Goal: Task Accomplishment & Management: Manage account settings

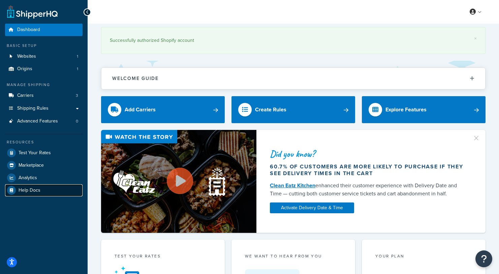
click at [39, 191] on span "Help Docs" at bounding box center [30, 190] width 22 height 6
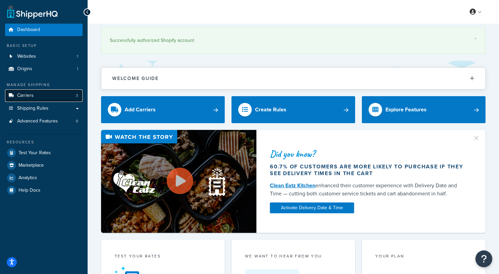
click at [43, 96] on link "Carriers 3" at bounding box center [43, 95] width 77 height 12
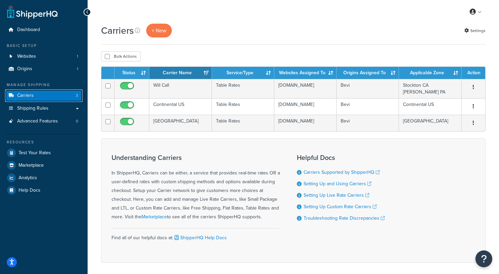
click at [64, 96] on link "Carriers 3" at bounding box center [43, 95] width 77 height 12
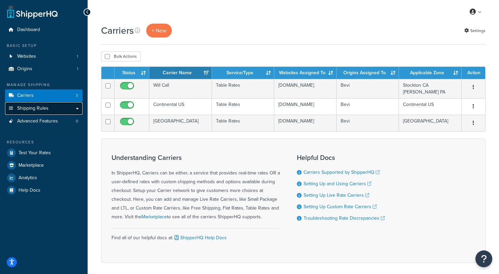
click at [77, 109] on link "Shipping Rules" at bounding box center [43, 108] width 77 height 12
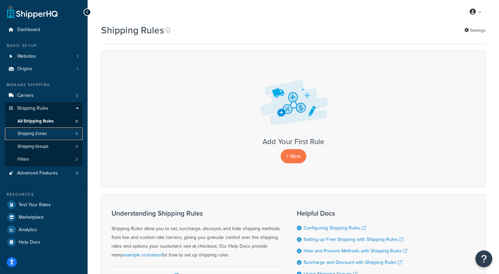
click at [45, 134] on span "Shipping Zones" at bounding box center [32, 134] width 29 height 6
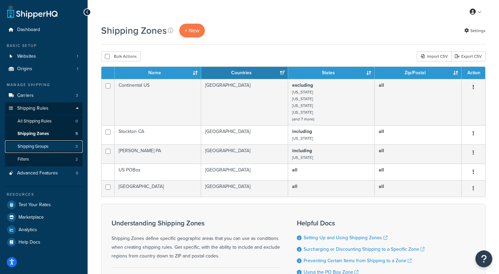
click at [43, 146] on span "Shipping Groups" at bounding box center [33, 147] width 31 height 6
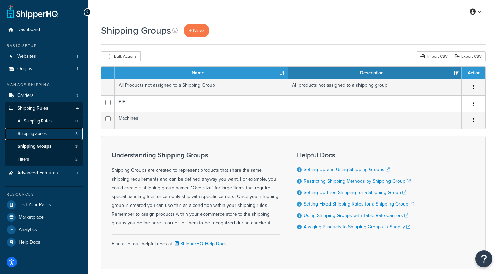
click at [44, 136] on span "Shipping Zones" at bounding box center [32, 134] width 29 height 6
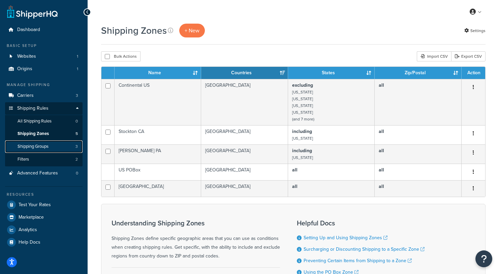
click at [43, 148] on span "Shipping Groups" at bounding box center [33, 147] width 31 height 6
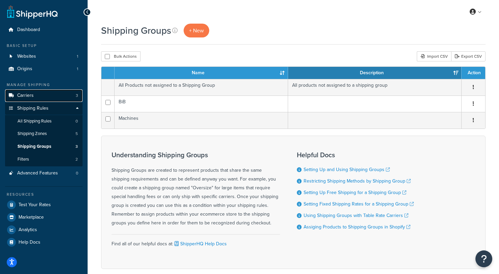
click at [45, 94] on link "Carriers 3" at bounding box center [43, 95] width 77 height 12
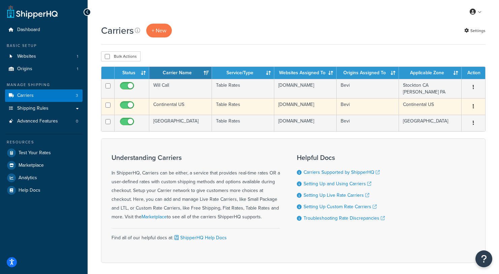
click at [166, 104] on td "Continental US" at bounding box center [180, 106] width 62 height 17
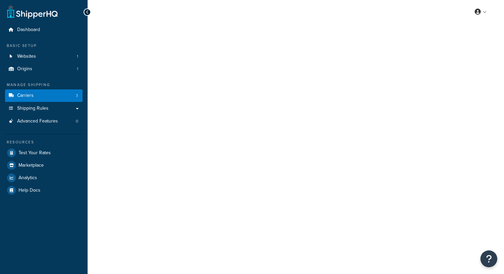
select select "25"
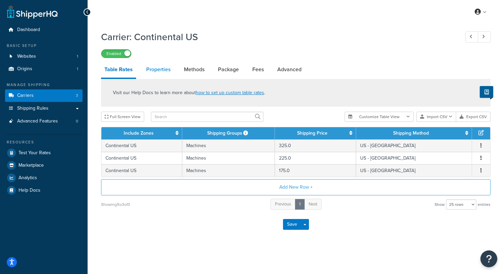
click at [167, 69] on link "Properties" at bounding box center [158, 69] width 31 height 16
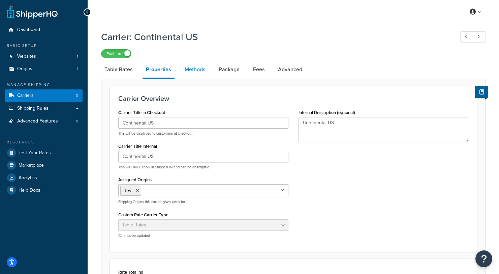
click at [194, 70] on link "Methods" at bounding box center [194, 69] width 27 height 16
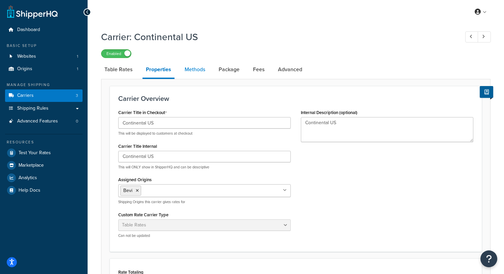
select select "25"
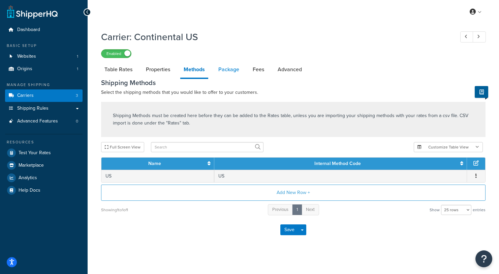
click at [222, 70] on link "Package" at bounding box center [229, 69] width 28 height 16
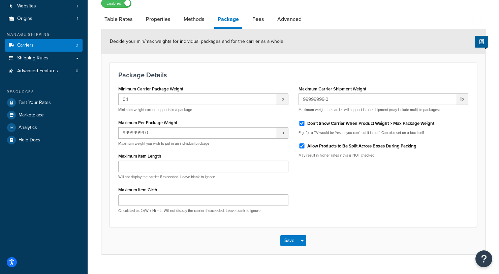
scroll to position [50, 0]
click at [258, 20] on link "Fees" at bounding box center [258, 19] width 18 height 16
select select "AFTER"
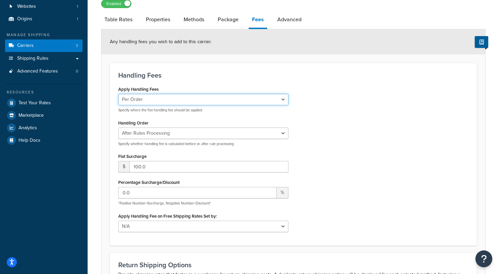
click at [256, 102] on select "Per Order Per Item Per Package" at bounding box center [203, 99] width 170 height 11
select select "item"
click at [118, 94] on select "Per Order Per Item Per Package" at bounding box center [203, 99] width 170 height 11
click at [331, 125] on div "Apply Handling Fees Per Order Per Item Per Package Specify where the flat handl…" at bounding box center [293, 160] width 360 height 152
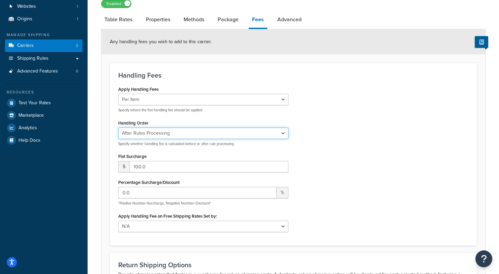
click at [248, 132] on select "Before Rules Processing After Rules Processing" at bounding box center [203, 132] width 170 height 11
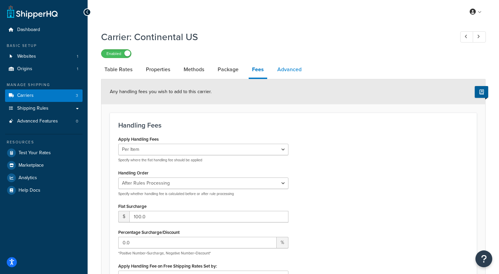
click at [292, 69] on link "Advanced" at bounding box center [289, 69] width 31 height 16
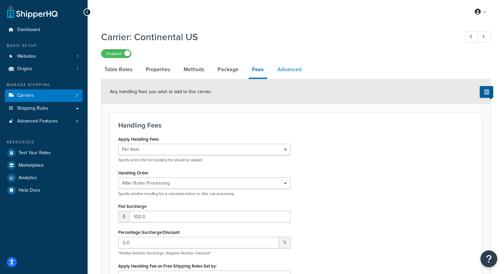
select select "false"
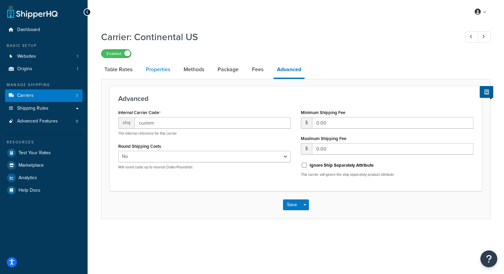
click at [160, 67] on link "Properties" at bounding box center [157, 69] width 31 height 16
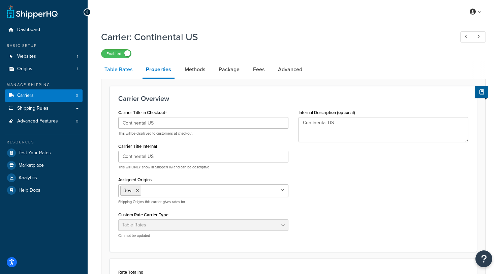
click at [128, 73] on link "Table Rates" at bounding box center [118, 69] width 35 height 16
select select "25"
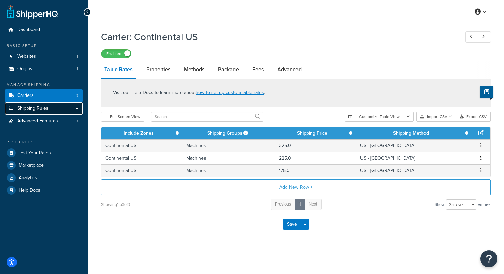
click at [76, 108] on link "Shipping Rules" at bounding box center [43, 108] width 77 height 12
click at [54, 108] on link "Shipping Rules" at bounding box center [43, 108] width 77 height 12
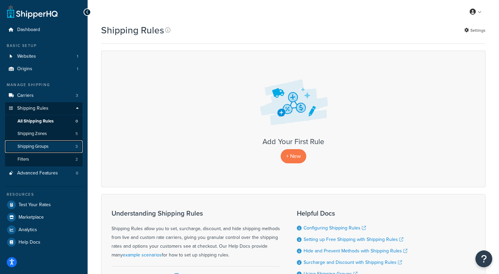
click at [40, 147] on span "Shipping Groups" at bounding box center [33, 147] width 31 height 6
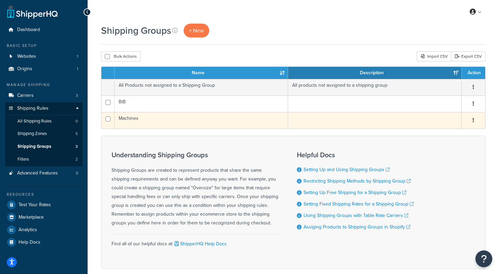
click at [474, 118] on button "button" at bounding box center [473, 120] width 9 height 11
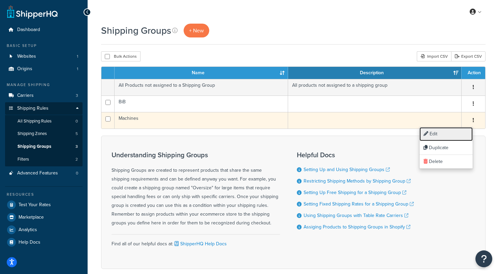
click at [453, 135] on link "Edit" at bounding box center [445, 134] width 53 height 14
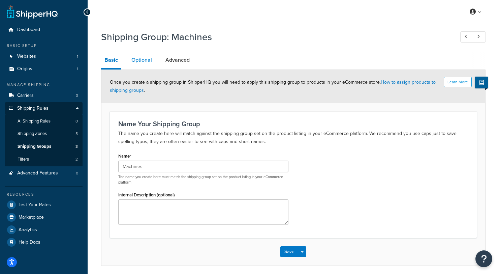
click at [142, 62] on link "Optional" at bounding box center [141, 60] width 27 height 16
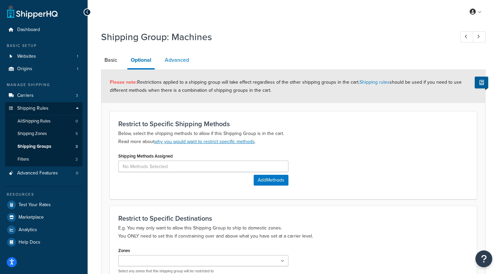
click at [174, 55] on link "Advanced" at bounding box center [176, 60] width 31 height 16
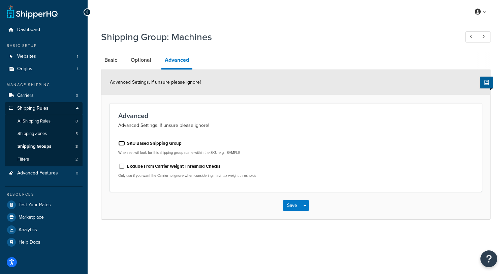
click at [123, 143] on input "SKU Based Shipping Group" at bounding box center [121, 142] width 7 height 5
click at [124, 144] on input "SKU Based Shipping Group" at bounding box center [121, 142] width 7 height 5
checkbox input "false"
click at [113, 60] on link "Basic" at bounding box center [111, 60] width 20 height 16
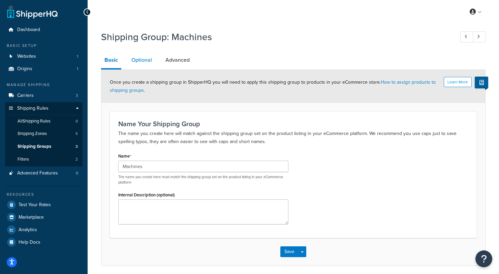
click at [138, 62] on link "Optional" at bounding box center [141, 60] width 27 height 16
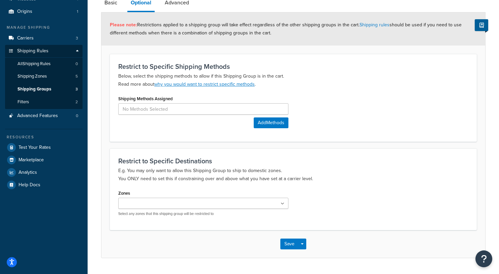
scroll to position [62, 0]
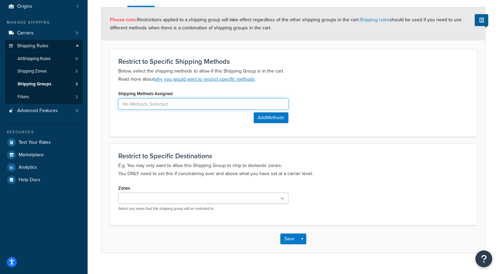
click at [198, 108] on input at bounding box center [203, 103] width 170 height 11
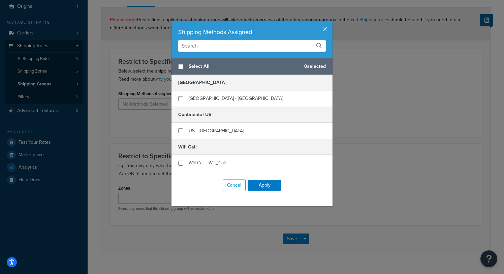
click at [318, 30] on div "Shipping Methods Assigned" at bounding box center [252, 31] width 148 height 9
click at [331, 22] on button "button" at bounding box center [332, 22] width 2 height 2
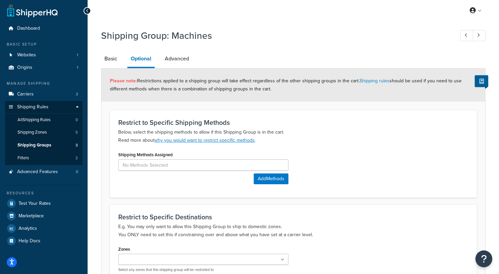
scroll to position [0, 0]
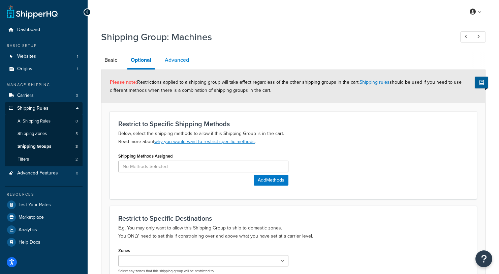
click at [182, 56] on link "Advanced" at bounding box center [176, 60] width 31 height 16
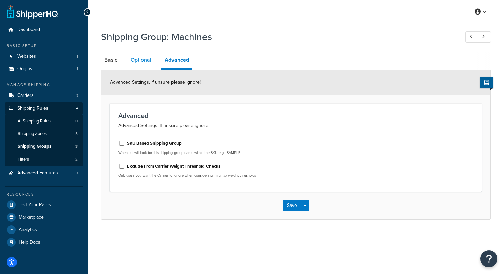
click at [134, 65] on link "Optional" at bounding box center [140, 60] width 27 height 16
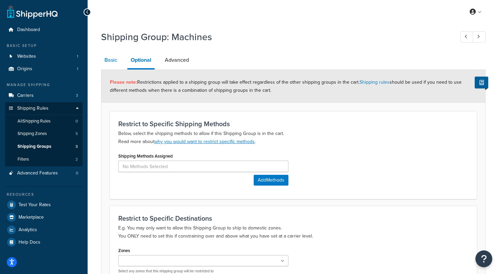
click at [114, 65] on link "Basic" at bounding box center [111, 60] width 20 height 16
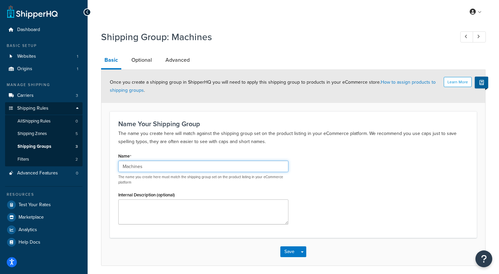
click at [177, 164] on input "Machines" at bounding box center [203, 165] width 170 height 11
drag, startPoint x: 210, startPoint y: 165, endPoint x: 102, endPoint y: 164, distance: 107.8
click at [102, 164] on form "Learn More Once you create a shipping group in ShipperHQ you will need to apply…" at bounding box center [293, 167] width 384 height 195
click at [396, 178] on div "Name Standup Machines The name you create here must match the shipping group se…" at bounding box center [293, 190] width 360 height 78
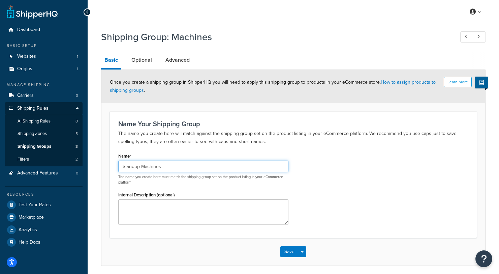
click at [142, 165] on input "Standup Machines" at bounding box center [203, 165] width 170 height 11
type input "Standup_Machines"
click at [338, 204] on div "Name Standup_Machines The name you create here must match the shipping group se…" at bounding box center [293, 190] width 360 height 78
click at [286, 251] on button "Save" at bounding box center [289, 251] width 18 height 11
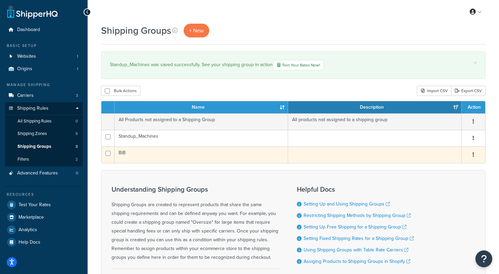
click at [471, 153] on button "button" at bounding box center [473, 154] width 9 height 11
click at [441, 166] on link "Edit" at bounding box center [445, 169] width 53 height 14
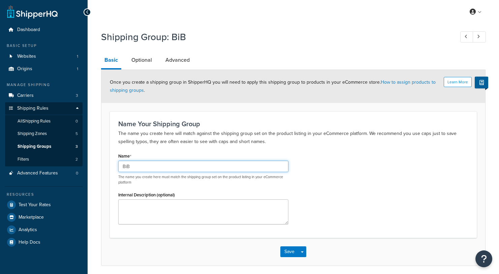
click at [146, 164] on input "BiB" at bounding box center [203, 165] width 170 height 11
type input "B"
type input "Bibs"
click at [385, 192] on div "Name Bibs The name you create here must match the shipping group set on the pro…" at bounding box center [293, 190] width 360 height 78
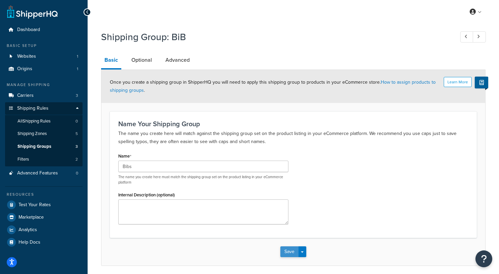
click at [291, 251] on button "Save" at bounding box center [289, 251] width 18 height 11
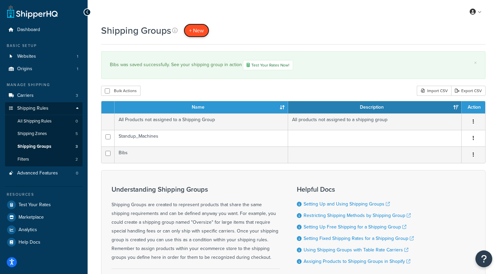
click at [197, 31] on span "+ New" at bounding box center [196, 31] width 15 height 8
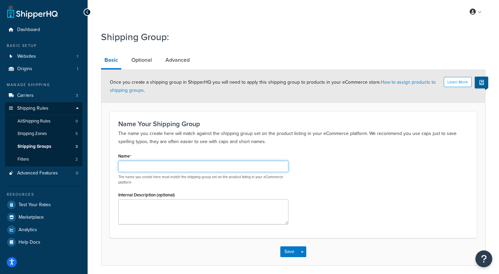
click at [174, 164] on input "Name" at bounding box center [203, 165] width 170 height 11
type input "Countertop_Machines"
click at [287, 252] on button "Save" at bounding box center [289, 251] width 18 height 11
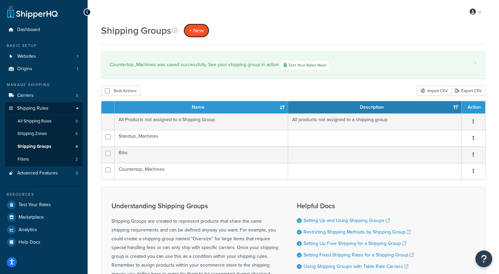
click at [197, 32] on span "+ New" at bounding box center [196, 31] width 15 height 8
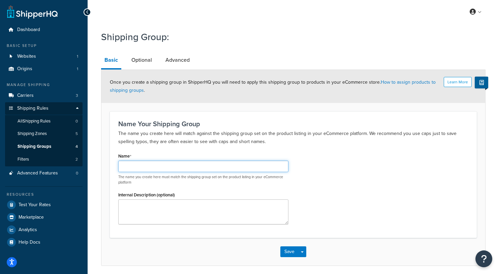
click at [189, 163] on input "Name" at bounding box center [203, 165] width 170 height 11
type input "Carbonators"
click at [383, 154] on div "Name Carbonators The name you create here must match the shipping group set on …" at bounding box center [293, 190] width 360 height 78
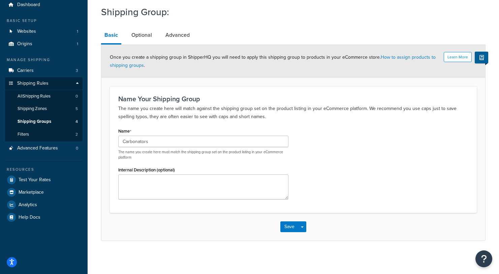
scroll to position [26, 0]
click at [288, 224] on button "Save" at bounding box center [289, 225] width 18 height 11
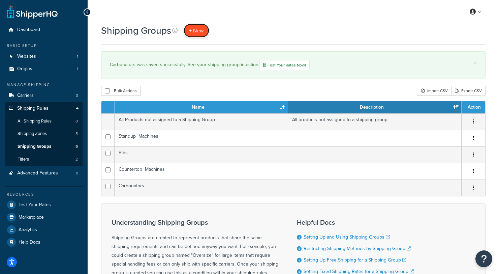
click at [192, 31] on span "+ New" at bounding box center [196, 31] width 15 height 8
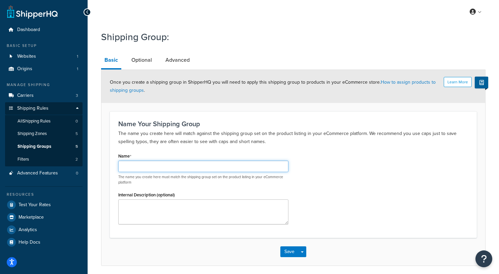
click at [167, 167] on input "Name" at bounding box center [203, 165] width 170 height 11
type input "OptConnect"
click at [314, 179] on div "Name OptConnect The name you create here must match the shipping group set on t…" at bounding box center [293, 190] width 360 height 78
click at [289, 251] on button "Save" at bounding box center [289, 251] width 18 height 11
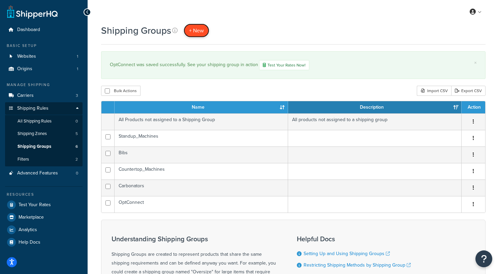
click at [197, 35] on link "+ New" at bounding box center [197, 31] width 26 height 14
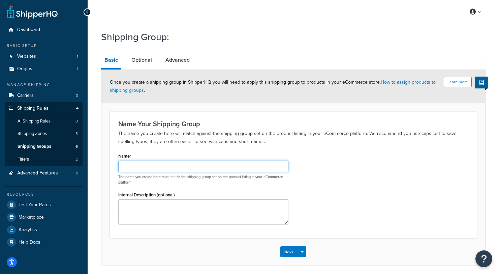
click at [186, 166] on input "Name" at bounding box center [203, 165] width 170 height 11
type input "Spare_Parts"
click at [329, 173] on div "Name Spare_Parts The name you create here must match the shipping group set on …" at bounding box center [293, 190] width 360 height 78
click at [286, 249] on button "Save" at bounding box center [289, 251] width 18 height 11
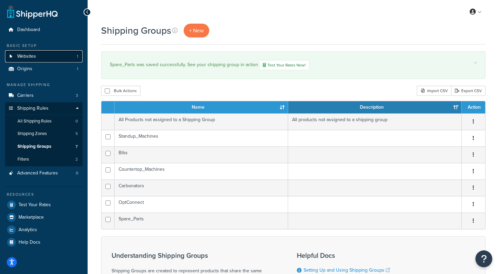
click at [51, 61] on link "Websites 1" at bounding box center [43, 56] width 77 height 12
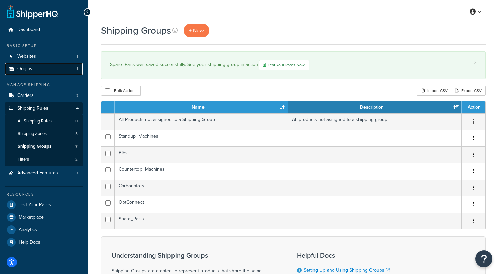
click at [46, 70] on link "Origins 1" at bounding box center [43, 69] width 77 height 12
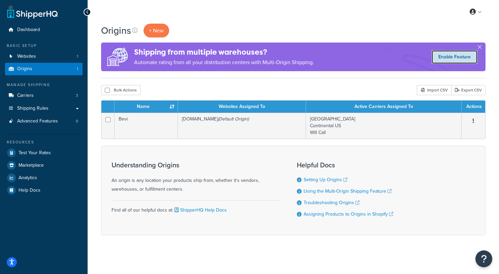
click at [465, 59] on link "Enable Feature" at bounding box center [455, 56] width 46 height 13
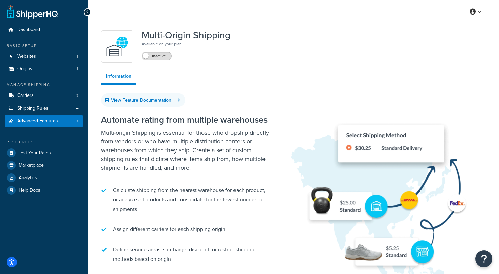
click at [145, 57] on span at bounding box center [145, 56] width 6 height 6
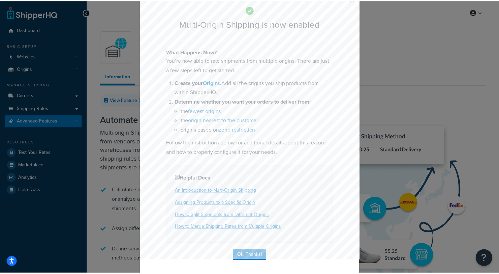
scroll to position [31, 0]
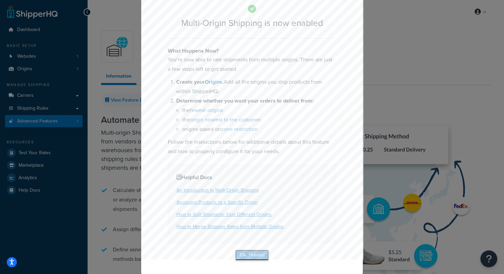
click at [255, 252] on button "Ok, Thanks!" at bounding box center [252, 254] width 34 height 11
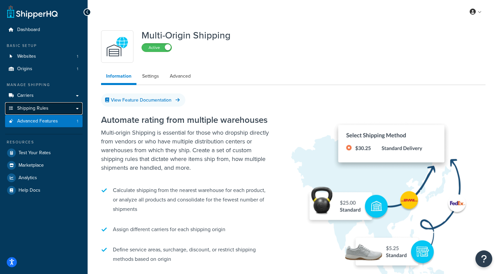
click at [72, 108] on link "Shipping Rules" at bounding box center [43, 108] width 77 height 12
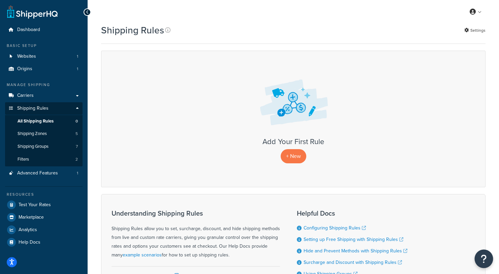
click at [486, 258] on button "Open Resource Center" at bounding box center [484, 258] width 19 height 19
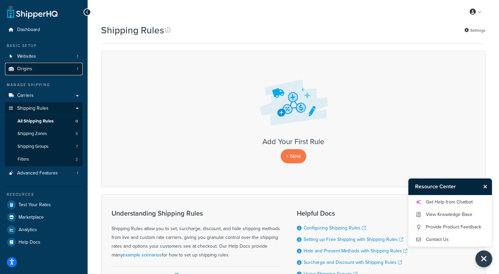
click at [42, 72] on link "Origins 1" at bounding box center [43, 69] width 77 height 12
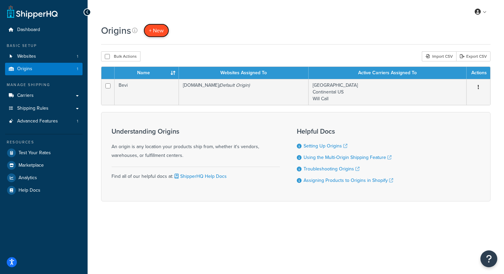
click at [160, 28] on span "+ New" at bounding box center [156, 31] width 15 height 8
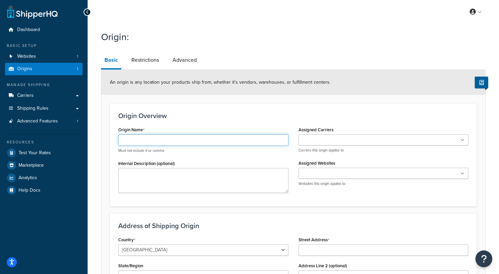
click at [167, 141] on input "Origin Name" at bounding box center [203, 139] width 170 height 11
type input "C"
type input "Carlisle"
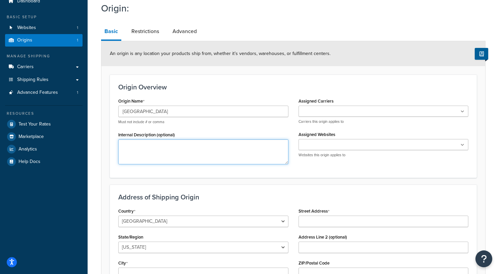
scroll to position [22, 0]
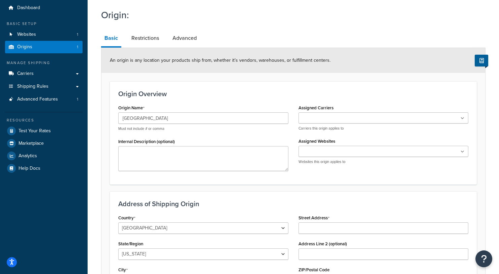
click at [347, 151] on input "Assigned Websites" at bounding box center [330, 151] width 60 height 7
click at [364, 138] on div "Assigned Websites beviorders.myshopify.com Websites this origin applies to" at bounding box center [383, 150] width 170 height 28
click at [369, 152] on ul at bounding box center [383, 151] width 170 height 11
click at [369, 133] on div "Assigned Carriers Continental US Canada Will Call Carriers this origin applies …" at bounding box center [383, 137] width 180 height 68
click at [362, 116] on ul at bounding box center [383, 117] width 170 height 11
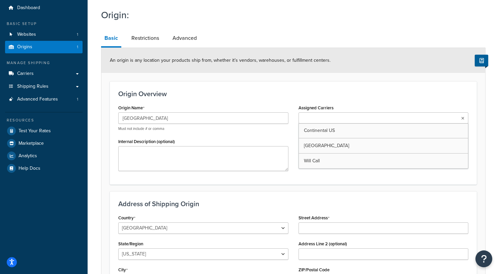
click at [342, 95] on h3 "Origin Overview" at bounding box center [293, 93] width 350 height 7
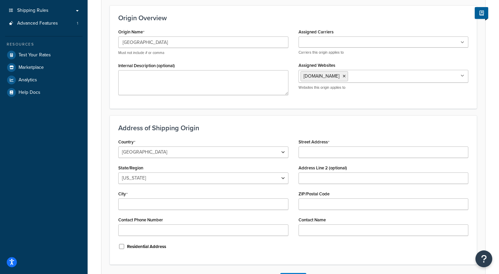
scroll to position [11, 0]
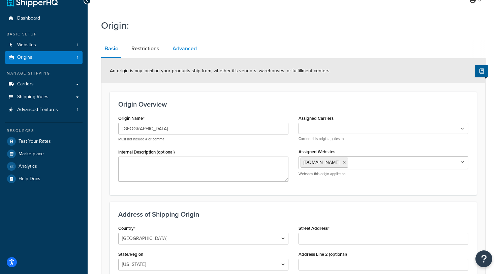
click at [190, 50] on link "Advanced" at bounding box center [184, 48] width 31 height 16
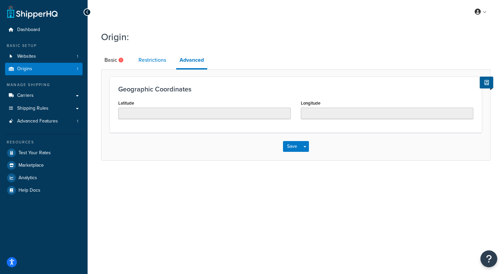
click at [149, 62] on link "Restrictions" at bounding box center [152, 60] width 34 height 16
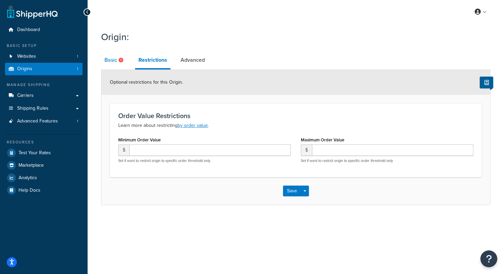
click at [110, 62] on link "Basic" at bounding box center [114, 60] width 27 height 16
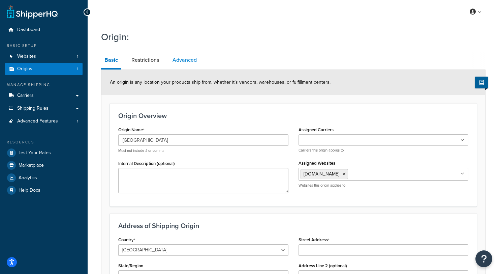
click at [179, 62] on link "Advanced" at bounding box center [184, 60] width 31 height 16
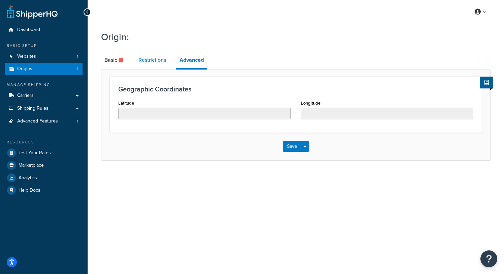
click at [156, 63] on link "Restrictions" at bounding box center [152, 60] width 34 height 16
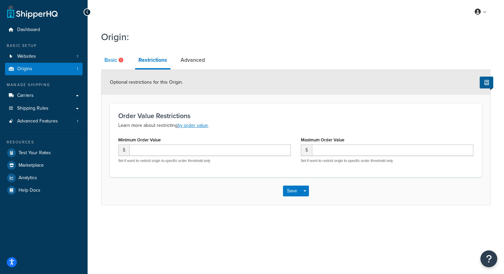
click at [112, 64] on link "Basic" at bounding box center [114, 60] width 27 height 16
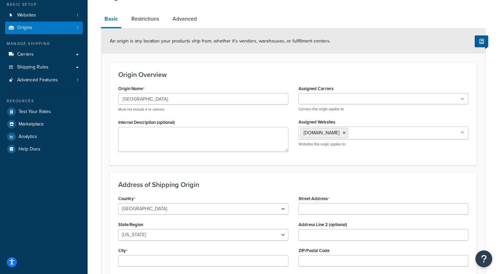
scroll to position [150, 0]
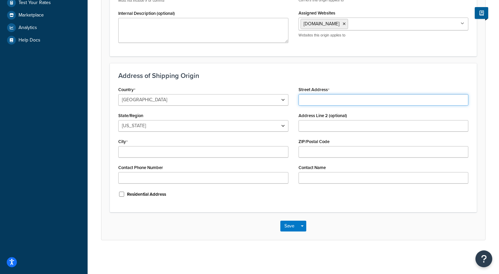
click at [314, 100] on input "Street Address" at bounding box center [383, 99] width 170 height 11
paste input "600 Allen Rd"
type input "600 Allen Rd"
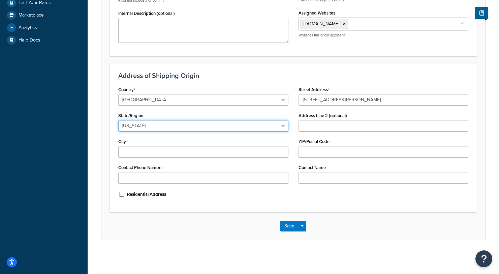
click at [174, 125] on select "[US_STATE] [US_STATE] [US_STATE] [US_STATE] [US_STATE] Armed Forces Americas Ar…" at bounding box center [203, 125] width 170 height 11
select select "38"
click at [118, 120] on select "[US_STATE] [US_STATE] [US_STATE] [US_STATE] [US_STATE] Armed Forces Americas Ar…" at bounding box center [203, 125] width 170 height 11
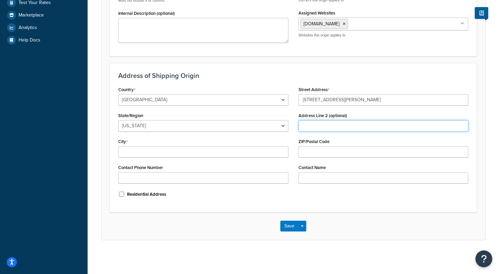
click at [330, 124] on input "Address Line 2 (optional)" at bounding box center [383, 125] width 170 height 11
drag, startPoint x: 344, startPoint y: 200, endPoint x: 350, endPoint y: 172, distance: 28.4
click at [344, 200] on div "Country United States United Kingdom Afghanistan Åland Islands Albania Algeria …" at bounding box center [293, 144] width 360 height 119
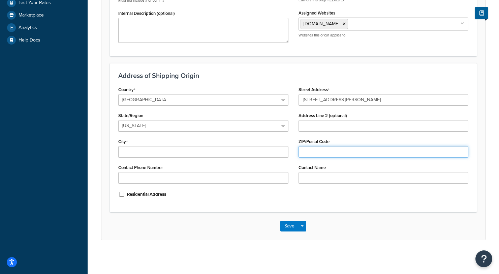
click at [344, 154] on input "ZIP/Postal Code" at bounding box center [383, 151] width 170 height 11
paste input "17015"
type input "17015"
click at [328, 132] on div "Street Address 600 Allen Rd Address Line 2 (optional) ZIP/Postal Code 17015 Con…" at bounding box center [383, 137] width 180 height 104
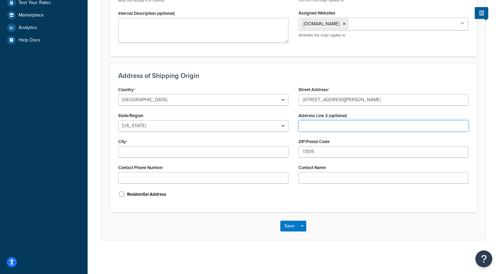
click at [328, 127] on input "Address Line 2 (optional)" at bounding box center [383, 125] width 170 height 11
click at [314, 123] on input "Address Line 2 (optional)" at bounding box center [383, 125] width 170 height 11
paste input "Building 5"
type input "Building 5"
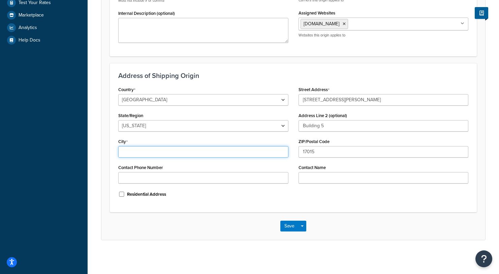
click at [192, 155] on input "City" at bounding box center [203, 151] width 170 height 11
paste input "Carlisle"
type input "Carlisle"
click at [291, 201] on div "Country United States United Kingdom Afghanistan Åland Islands Albania Algeria …" at bounding box center [203, 144] width 180 height 119
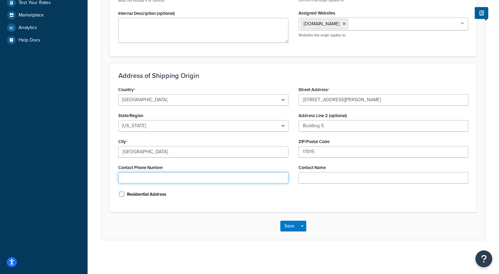
click at [233, 181] on input "Contact Phone Number" at bounding box center [203, 177] width 170 height 11
paste input "+1 717-258-8238"
type input "+1 717-258-8238"
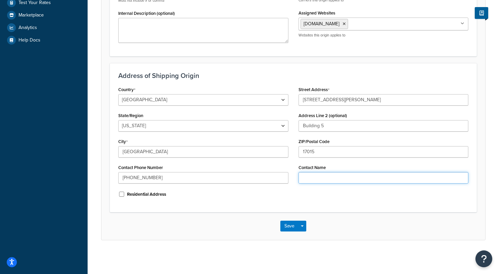
click at [317, 179] on input "Contact Name" at bounding box center [383, 177] width 170 height 11
type input "Shipping"
click at [303, 224] on button "Save Dropdown" at bounding box center [302, 225] width 8 height 11
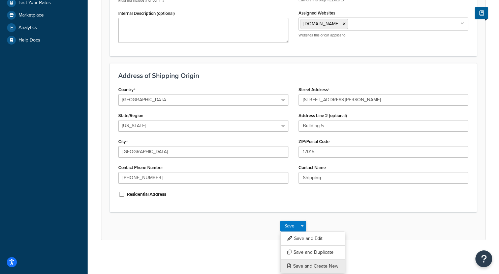
click at [320, 264] on button "Save and Create New" at bounding box center [312, 266] width 65 height 14
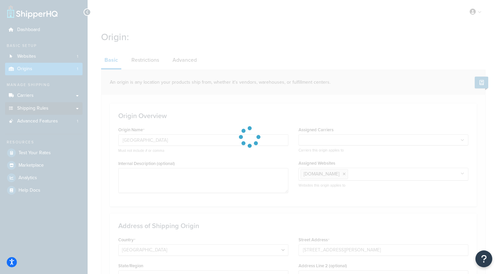
select select "38"
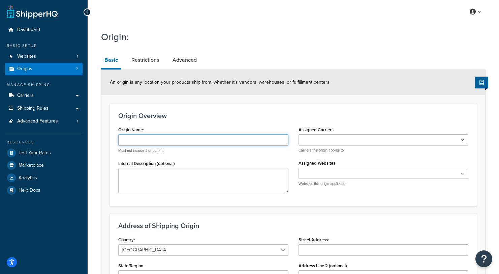
click at [202, 137] on input "Origin Name" at bounding box center [203, 139] width 170 height 11
type input "Stockton Warehouse"
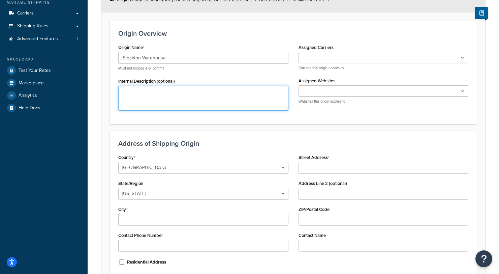
scroll to position [88, 0]
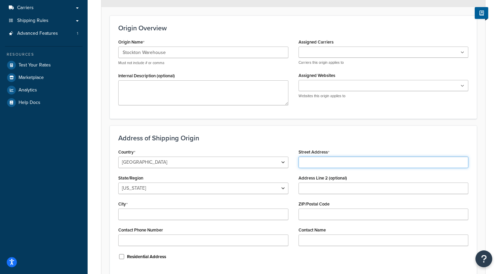
click at [344, 163] on input "Street Address" at bounding box center [383, 161] width 170 height 11
paste input "4580 Logistics Drive"
type input "4580 Logistics Drive"
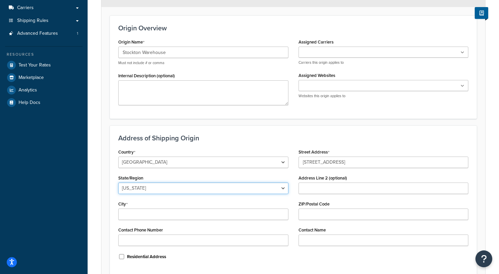
click at [175, 188] on select "Alabama Alaska American Samoa Arizona Arkansas Armed Forces Americas Armed Forc…" at bounding box center [203, 187] width 170 height 11
select select "5"
click at [118, 182] on select "Alabama Alaska American Samoa Arizona Arkansas Armed Forces Americas Armed Forc…" at bounding box center [203, 187] width 170 height 11
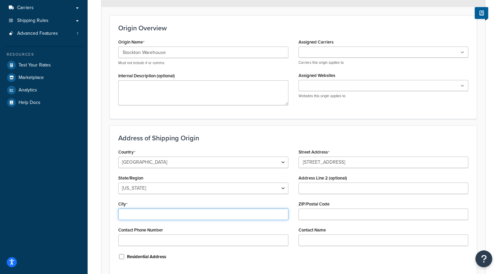
click at [186, 210] on input "City" at bounding box center [203, 213] width 170 height 11
type input "Stockton"
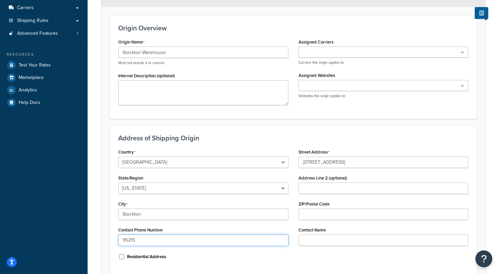
type input "95215"
click at [156, 238] on input "95215" at bounding box center [203, 239] width 170 height 11
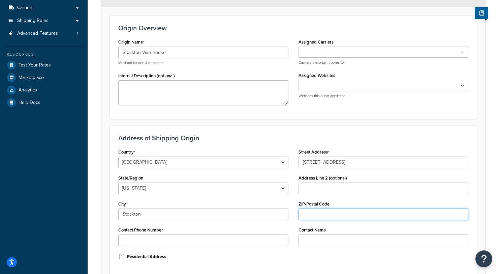
click at [308, 211] on input "ZIP/Postal Code" at bounding box center [383, 213] width 170 height 11
paste input "95215"
type input "95215"
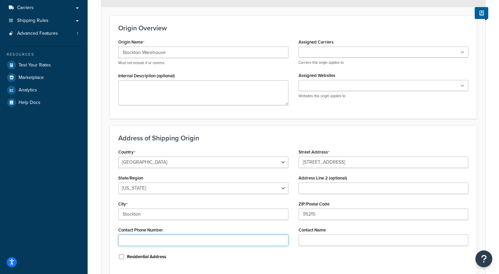
click at [172, 244] on input "Contact Phone Number" at bounding box center [203, 239] width 170 height 11
drag, startPoint x: 155, startPoint y: 236, endPoint x: 166, endPoint y: 240, distance: 11.8
click at [155, 236] on input "Contact Phone Number" at bounding box center [203, 239] width 170 height 11
paste input "+1 209-644-2297"
type input "+1 209-644-2297"
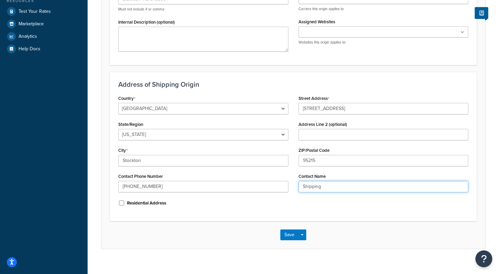
scroll to position [150, 0]
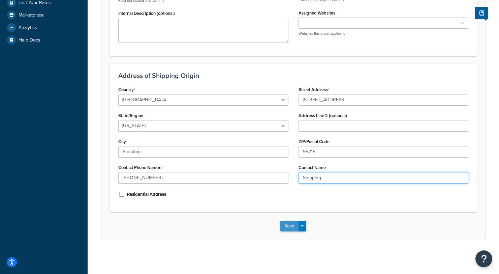
type input "Shipping"
click at [284, 223] on button "Save" at bounding box center [289, 225] width 18 height 11
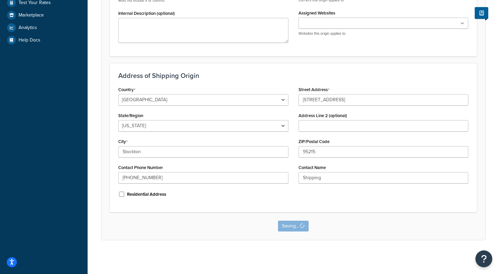
scroll to position [0, 0]
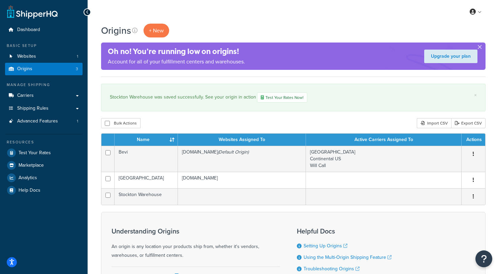
click at [480, 47] on button "button" at bounding box center [480, 48] width 2 height 2
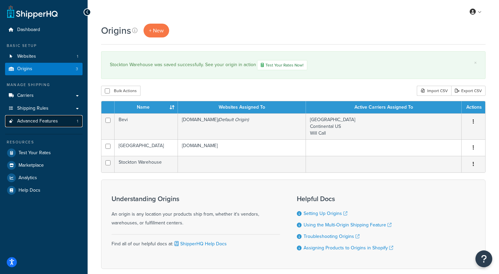
click at [71, 123] on link "Advanced Features 1" at bounding box center [43, 121] width 77 height 12
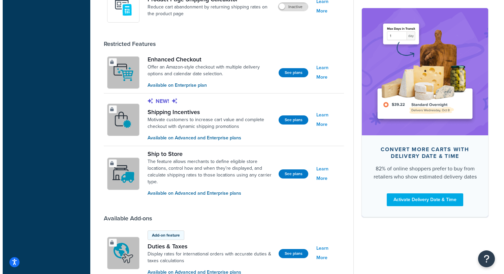
scroll to position [481, 0]
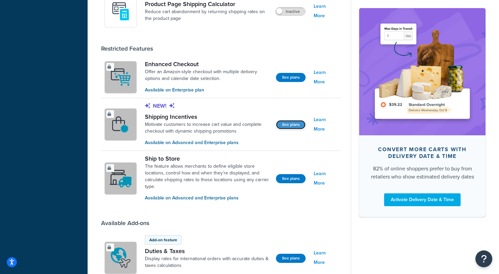
click at [292, 123] on button "See plans" at bounding box center [291, 124] width 30 height 9
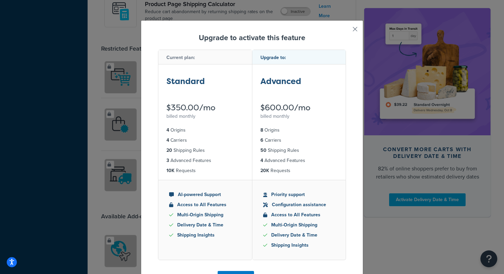
click at [346, 31] on button "button" at bounding box center [345, 32] width 2 height 2
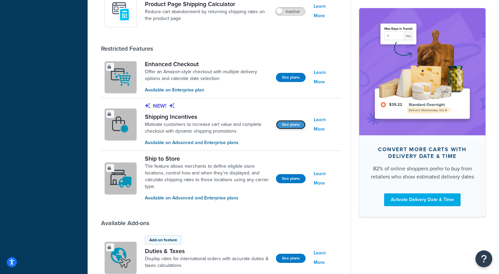
click at [288, 126] on button "See plans" at bounding box center [291, 124] width 30 height 9
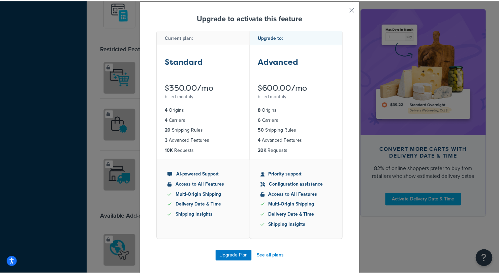
scroll to position [22, 0]
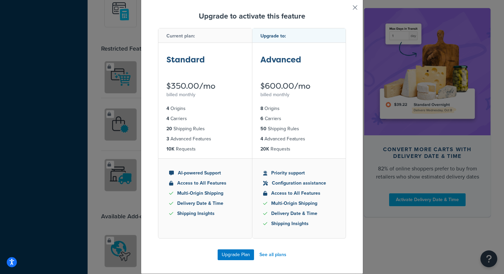
click at [346, 9] on button "button" at bounding box center [345, 10] width 2 height 2
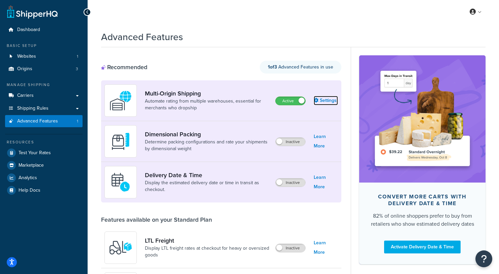
click at [326, 100] on link "Settings" at bounding box center [326, 100] width 24 height 9
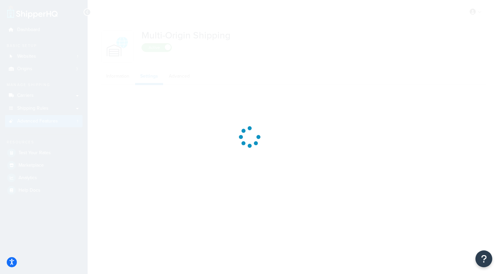
select select "false"
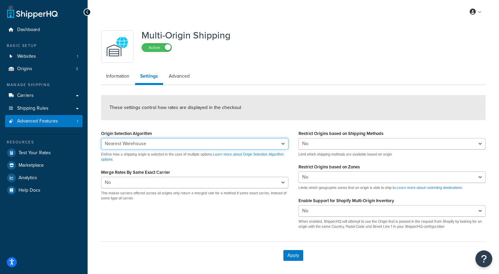
click at [202, 144] on select "Nearest Warehouse Fewest Warehouses" at bounding box center [194, 143] width 187 height 11
select select "FEWEST"
click at [101, 138] on select "Nearest Warehouse Fewest Warehouses" at bounding box center [194, 143] width 187 height 11
click at [193, 211] on div "Origin Selection Algorithm Nearest Warehouse Fewest Warehouses Define how a shi…" at bounding box center [293, 181] width 394 height 106
click at [186, 79] on link "Advanced" at bounding box center [179, 75] width 31 height 13
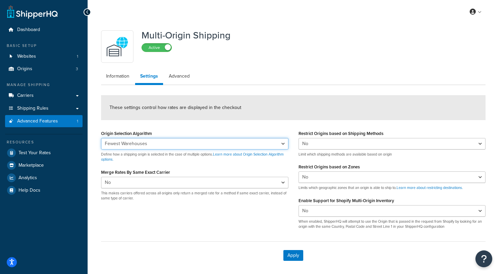
click at [176, 145] on select "Nearest Warehouse Fewest Warehouses" at bounding box center [194, 143] width 187 height 11
click at [101, 138] on select "Nearest Warehouse Fewest Warehouses" at bounding box center [194, 143] width 187 height 11
click at [292, 255] on button "Apply" at bounding box center [293, 255] width 20 height 11
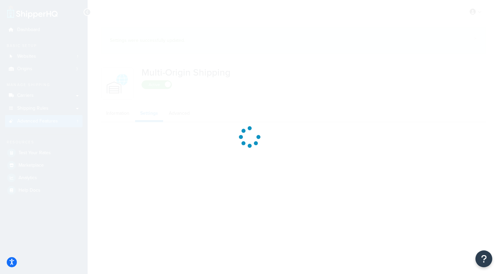
select select "FEWEST"
select select "false"
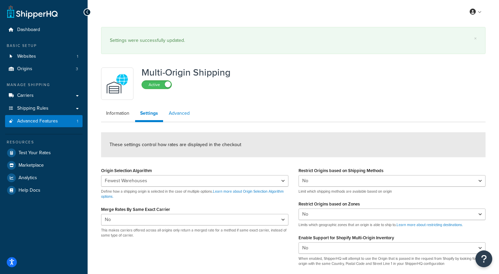
click at [184, 99] on div "Multi-Origin Shipping Active Information Settings Advanced These settings contr…" at bounding box center [293, 185] width 394 height 242
click at [180, 113] on link "Advanced" at bounding box center [179, 112] width 31 height 13
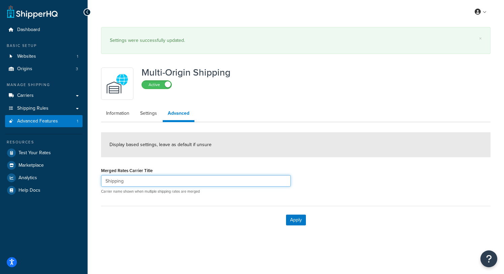
click at [186, 181] on input "Shipping" at bounding box center [196, 180] width 190 height 11
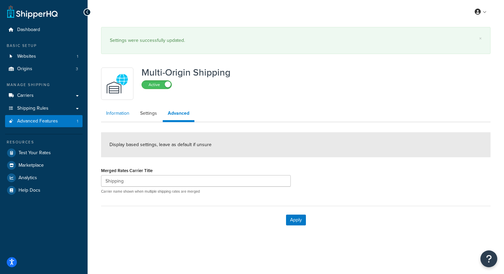
click at [119, 114] on link "Information" at bounding box center [117, 112] width 33 height 13
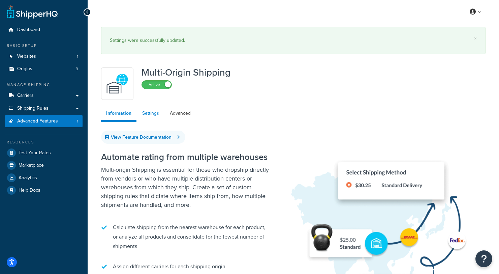
click at [150, 112] on link "Settings" at bounding box center [150, 112] width 27 height 13
select select "FEWEST"
select select "false"
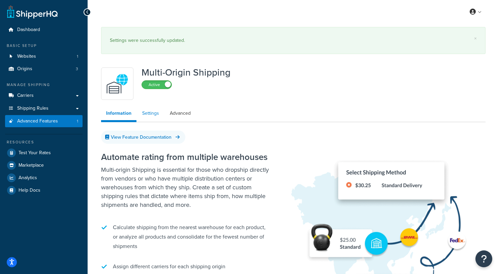
select select "false"
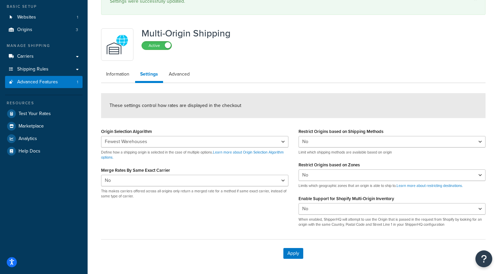
scroll to position [51, 0]
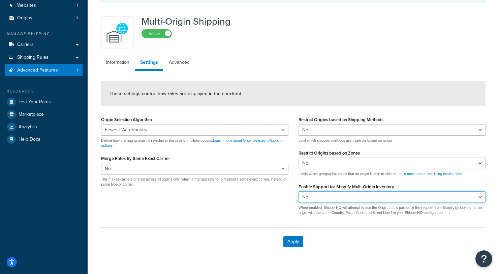
click at [343, 196] on select "Yes No" at bounding box center [391, 196] width 187 height 11
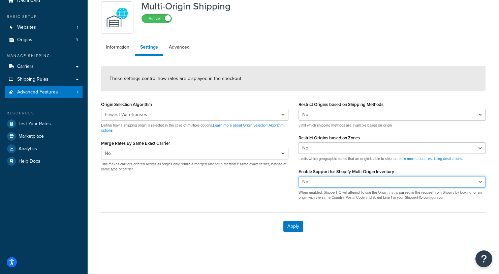
scroll to position [29, 0]
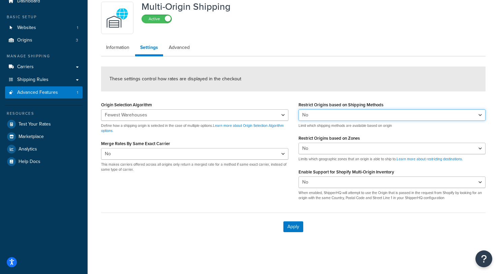
click at [343, 117] on select "Yes No" at bounding box center [391, 114] width 187 height 11
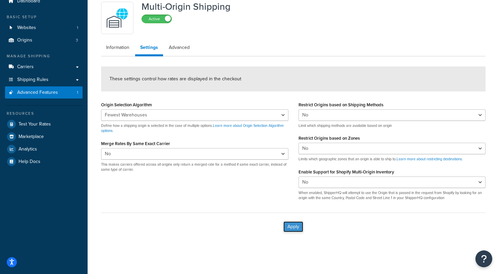
click at [289, 226] on button "Apply" at bounding box center [293, 226] width 20 height 11
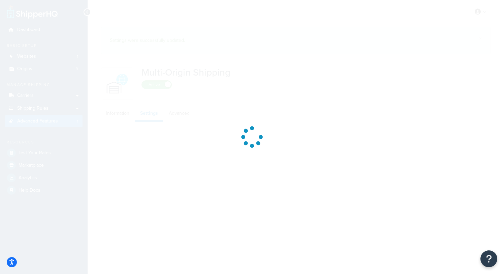
select select "FEWEST"
select select "false"
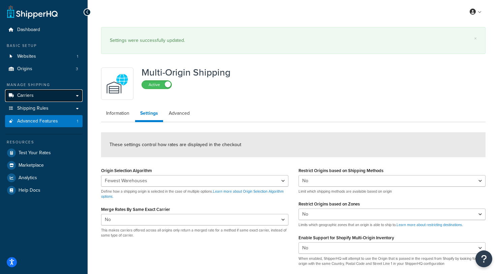
click at [79, 96] on link "Carriers" at bounding box center [43, 95] width 77 height 12
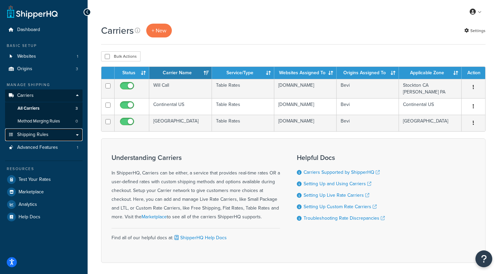
click at [74, 134] on link "Shipping Rules" at bounding box center [43, 134] width 77 height 12
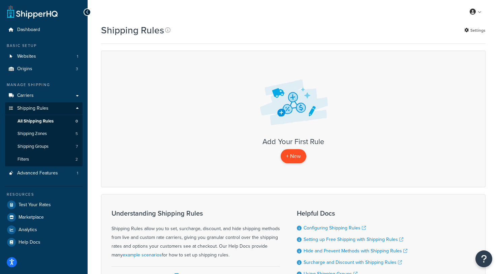
click at [284, 158] on p "+ New" at bounding box center [294, 156] width 26 height 14
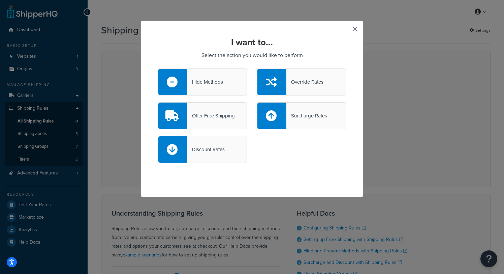
click at [346, 31] on button "button" at bounding box center [345, 32] width 2 height 2
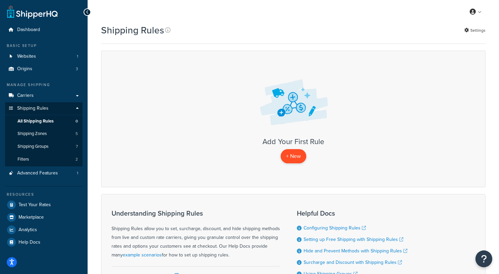
click at [298, 157] on p "+ New" at bounding box center [294, 156] width 26 height 14
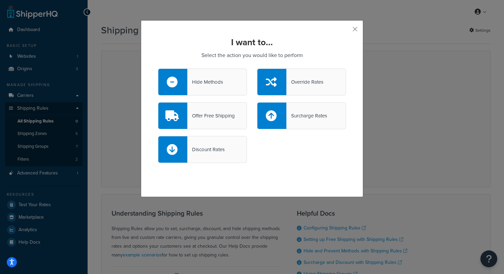
click at [202, 84] on div "Hide Methods" at bounding box center [205, 81] width 36 height 9
click at [0, 0] on input "Hide Methods" at bounding box center [0, 0] width 0 height 0
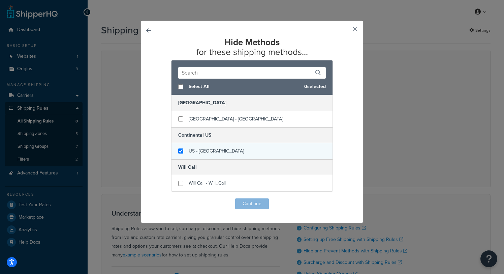
checkbox input "true"
click at [206, 149] on div "US - US" at bounding box center [251, 151] width 161 height 16
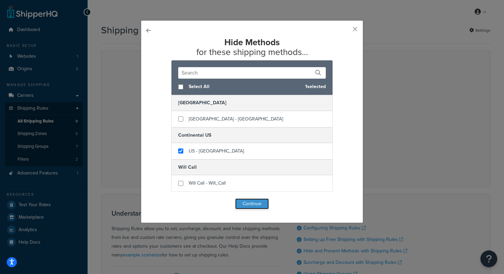
click at [245, 203] on button "Continue" at bounding box center [252, 203] width 34 height 11
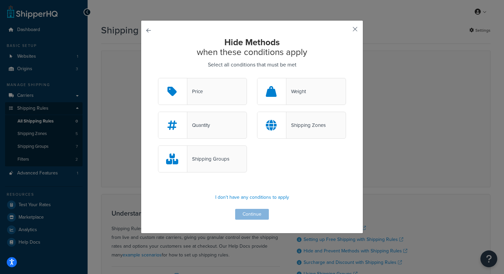
click at [346, 31] on button "button" at bounding box center [345, 32] width 2 height 2
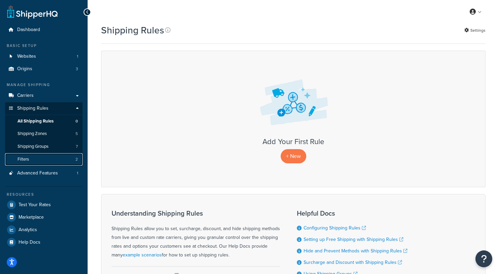
click at [49, 155] on link "Filters 2" at bounding box center [43, 159] width 77 height 12
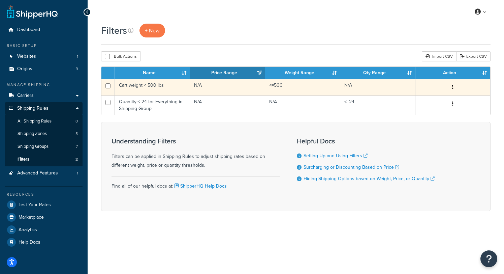
click at [449, 88] on button "button" at bounding box center [452, 87] width 9 height 11
click at [387, 129] on link "Delete" at bounding box center [386, 129] width 53 height 14
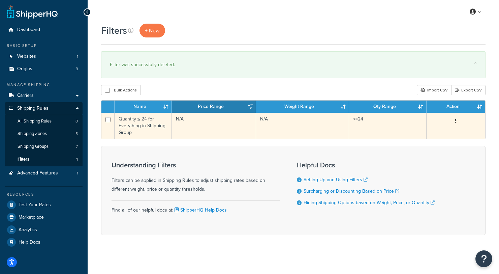
click at [458, 119] on button "button" at bounding box center [455, 121] width 9 height 11
click at [412, 161] on link "Delete" at bounding box center [410, 162] width 53 height 14
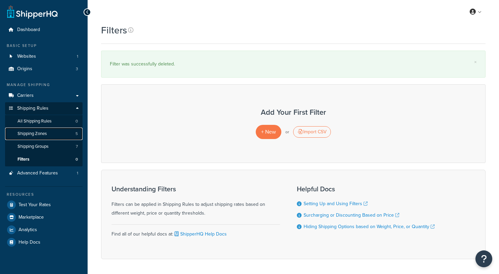
click at [56, 133] on link "Shipping Zones 5" at bounding box center [43, 133] width 77 height 12
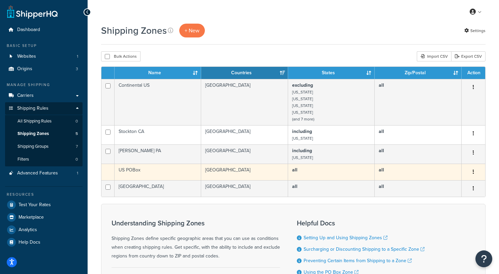
click at [473, 172] on icon "button" at bounding box center [473, 171] width 1 height 5
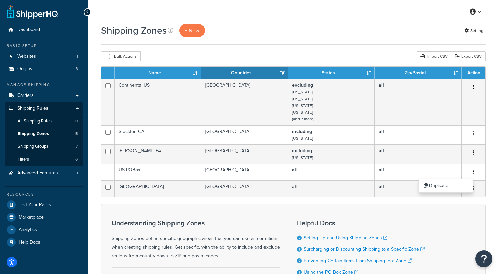
click at [159, 208] on div "Understanding Shipping Zones Shipping Zones define specific geographic areas th…" at bounding box center [293, 252] width 384 height 98
click at [40, 121] on span "All Shipping Rules" at bounding box center [35, 121] width 34 height 6
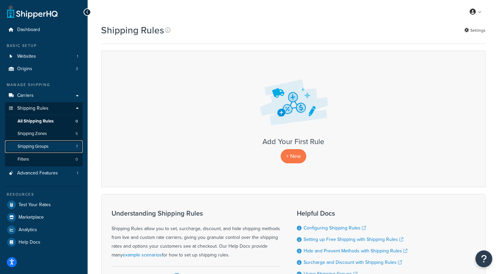
click at [51, 149] on link "Shipping Groups 7" at bounding box center [43, 146] width 77 height 12
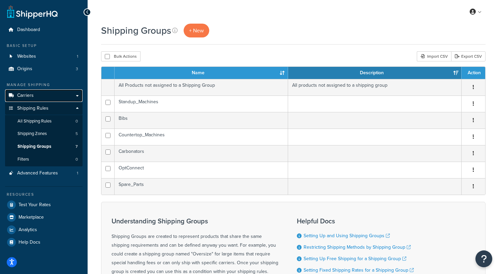
click at [79, 95] on link "Carriers" at bounding box center [43, 95] width 77 height 12
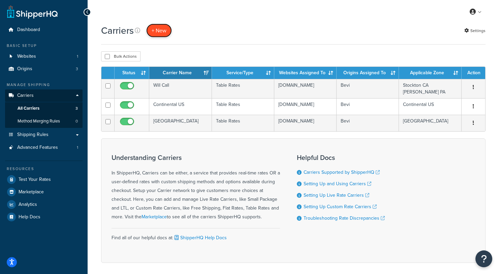
click at [164, 30] on button "+ New" at bounding box center [159, 31] width 26 height 14
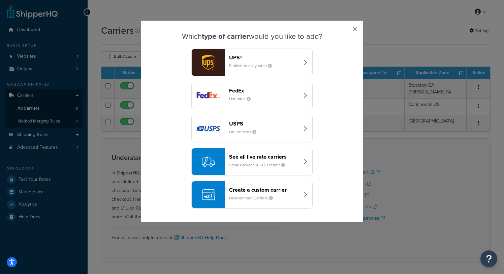
click at [304, 95] on icon "button" at bounding box center [305, 95] width 3 height 5
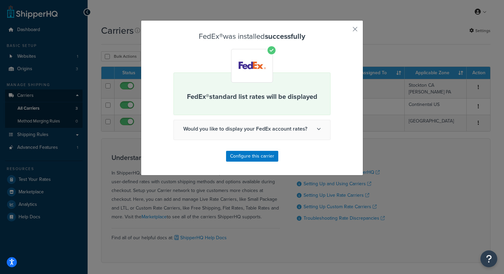
click at [317, 129] on icon at bounding box center [319, 129] width 4 height 4
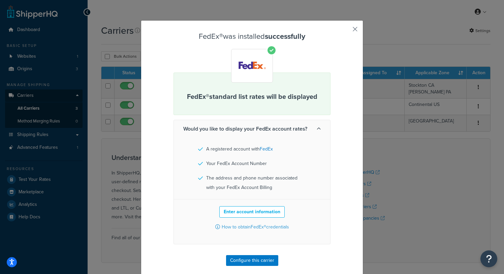
click at [346, 31] on button "button" at bounding box center [345, 32] width 2 height 2
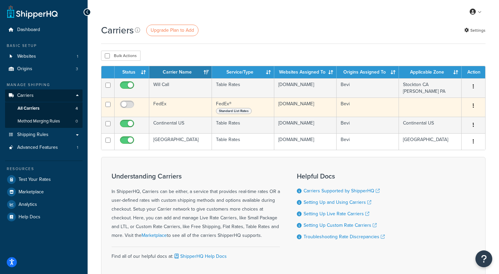
click at [472, 104] on button "button" at bounding box center [473, 105] width 9 height 11
click at [442, 131] on link "Delete" at bounding box center [445, 133] width 53 height 14
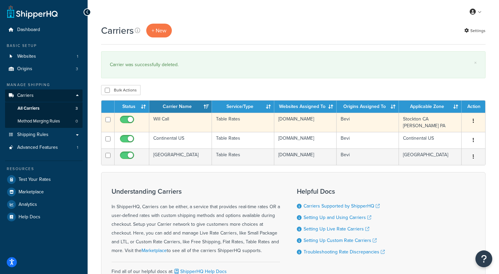
click at [472, 120] on button "button" at bounding box center [473, 121] width 9 height 11
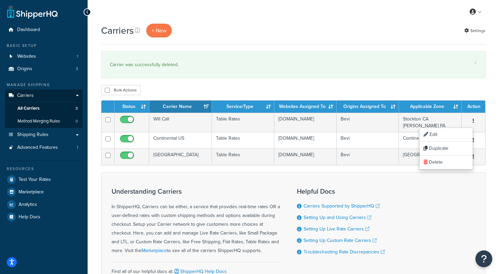
click at [248, 177] on div "Understanding Carriers In ShipperHQ, Carriers can be either, a service that pro…" at bounding box center [293, 234] width 384 height 124
click at [162, 29] on button "+ New" at bounding box center [159, 31] width 26 height 14
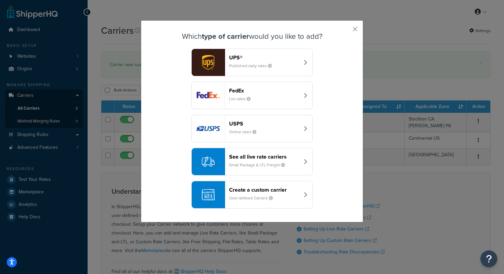
click at [244, 194] on div "Create a custom carrier User-defined Carriers" at bounding box center [264, 194] width 70 height 16
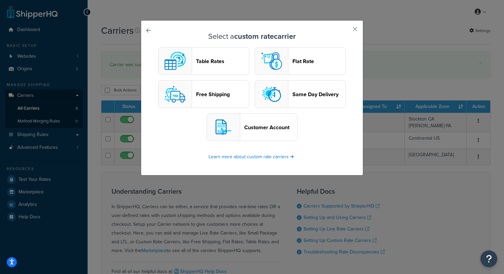
click at [214, 62] on header "Table Rates" at bounding box center [222, 61] width 53 height 6
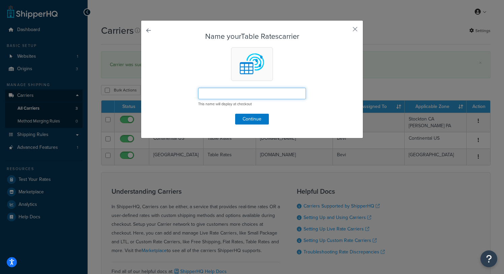
click at [227, 92] on input "text" at bounding box center [252, 93] width 108 height 11
click at [315, 76] on form "Name your Table Rates carrier This name will display at checkout Continue" at bounding box center [252, 78] width 188 height 92
click at [268, 94] on input "text" at bounding box center [252, 93] width 108 height 11
type input "Small Parcel"
click at [339, 104] on form "Name your Table Rates carrier Small Parcel This name will display at checkout C…" at bounding box center [252, 78] width 188 height 92
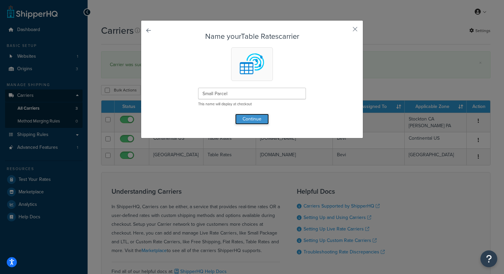
click at [259, 123] on button "Continue" at bounding box center [252, 119] width 34 height 11
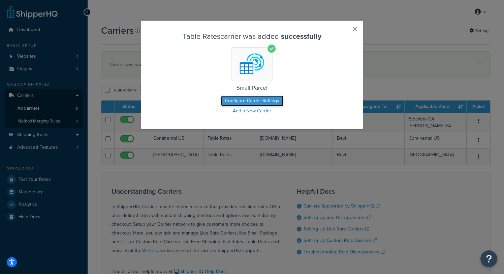
click at [260, 99] on button "Configure Carrier Settings" at bounding box center [252, 100] width 62 height 11
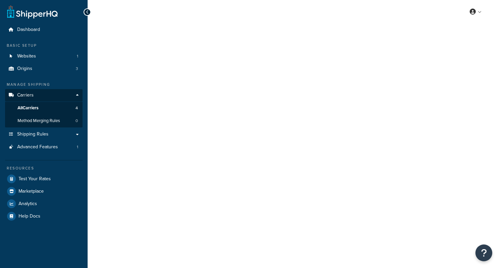
select select "25"
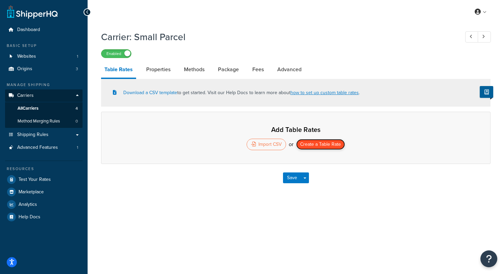
click at [312, 145] on button "Create a Table Rate" at bounding box center [320, 144] width 49 height 11
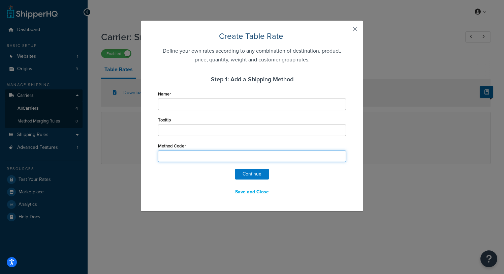
click at [214, 155] on input "Method Code" at bounding box center [252, 155] width 188 height 11
click at [346, 31] on button "button" at bounding box center [345, 32] width 2 height 2
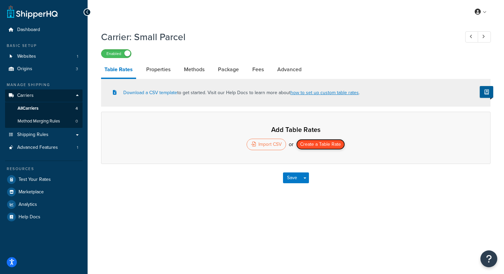
click at [315, 142] on button "Create a Table Rate" at bounding box center [320, 144] width 49 height 11
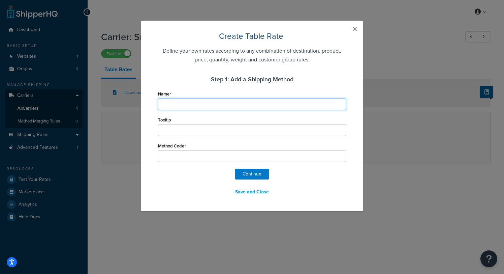
click at [190, 103] on input "Name" at bounding box center [252, 103] width 188 height 11
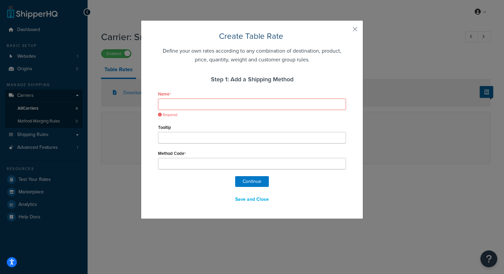
click at [168, 81] on h4 "Step 1: Add a Shipping Method" at bounding box center [252, 79] width 188 height 9
click at [183, 109] on input "Name" at bounding box center [252, 103] width 188 height 11
click at [182, 102] on input "Name" at bounding box center [252, 103] width 188 height 11
type input "I"
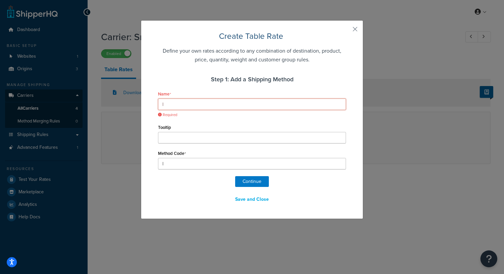
type input "IS"
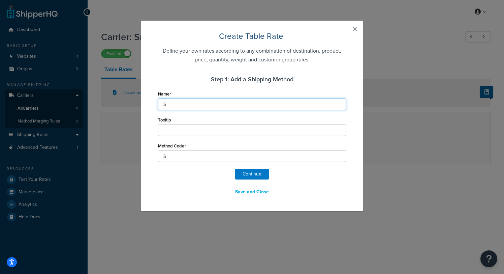
type input "I"
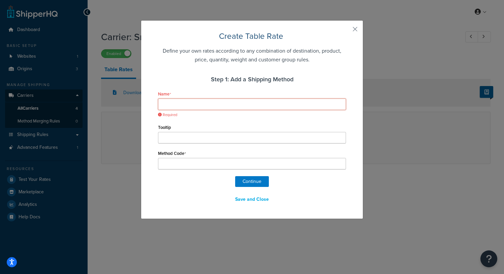
type input "U"
type input "US"
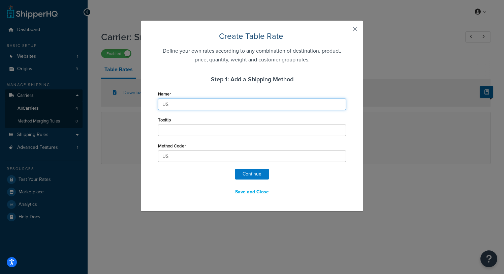
type input "US"
click at [291, 171] on div "Continue Save and Close" at bounding box center [252, 182] width 188 height 29
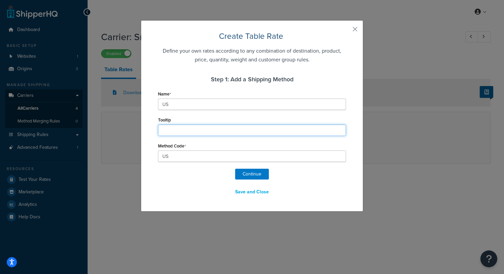
click at [198, 131] on input "Tooltip" at bounding box center [252, 129] width 188 height 11
click at [187, 173] on div "Continue Save and Close" at bounding box center [252, 182] width 188 height 29
click at [247, 174] on button "Continue" at bounding box center [252, 173] width 34 height 11
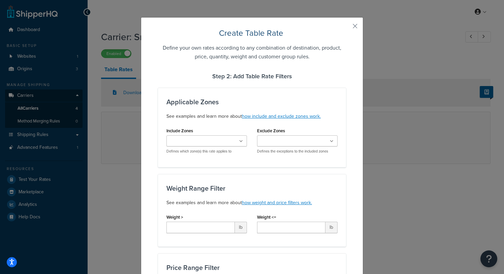
scroll to position [4, 0]
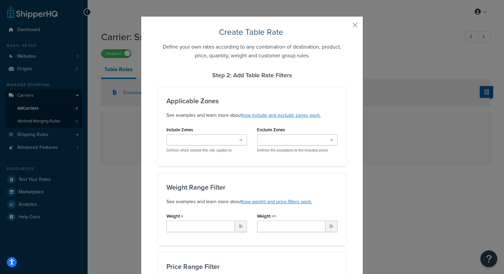
select select "183094"
click at [211, 141] on input "Include Zones" at bounding box center [198, 139] width 60 height 7
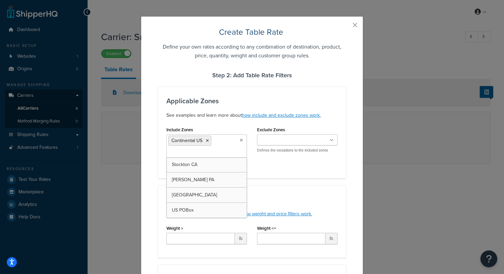
click at [292, 165] on div "Include Zones Continental US Stockton CA Carisle PA Canada US POBox Defines whi…" at bounding box center [251, 147] width 181 height 45
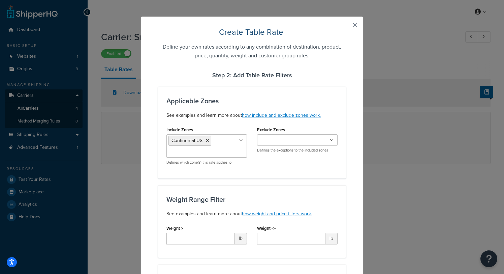
click at [287, 141] on input "Exclude Zones" at bounding box center [289, 139] width 60 height 7
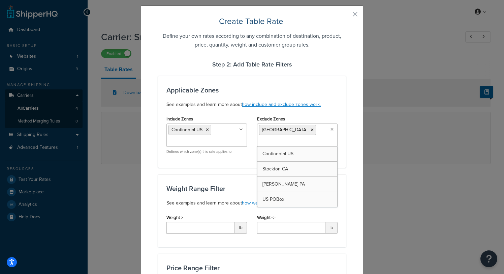
click at [192, 161] on div "Applicable Zones See examples and learn more about how include and exclude zone…" at bounding box center [252, 122] width 188 height 92
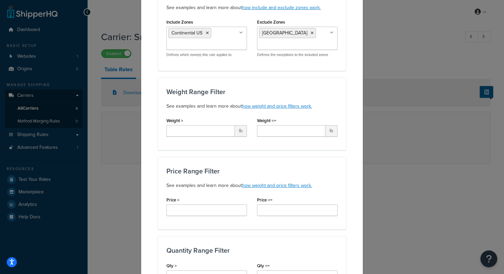
scroll to position [187, 0]
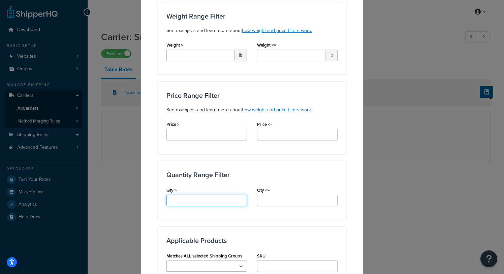
click at [204, 201] on input "Qty >" at bounding box center [206, 199] width 81 height 11
type input "1"
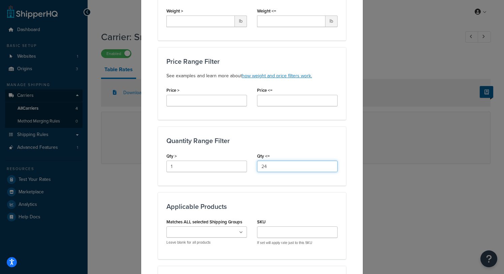
scroll to position [324, 0]
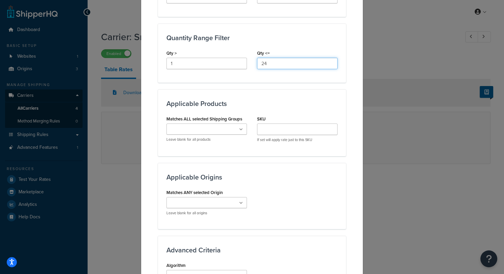
type input "24"
click at [217, 129] on ul at bounding box center [206, 128] width 81 height 11
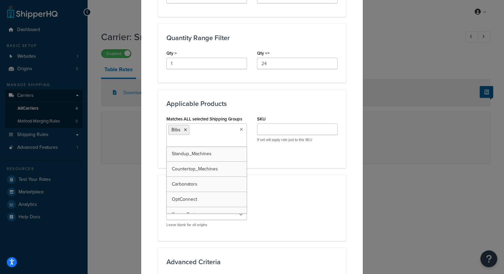
click at [286, 152] on div "Matches ALL selected Shipping Groups Bibs Standup_Machines Countertop_Machines …" at bounding box center [251, 136] width 181 height 45
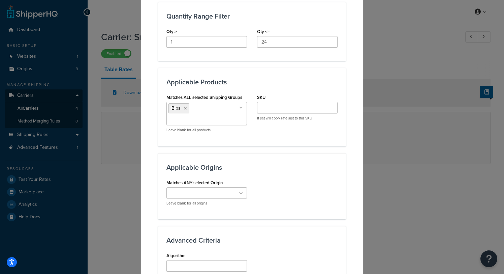
scroll to position [354, 0]
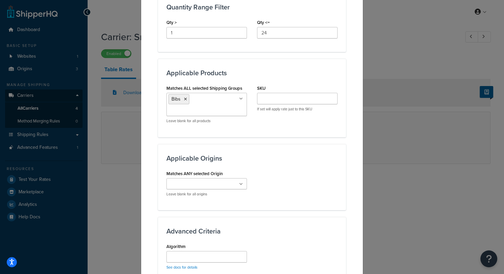
click at [221, 186] on ul at bounding box center [206, 183] width 81 height 11
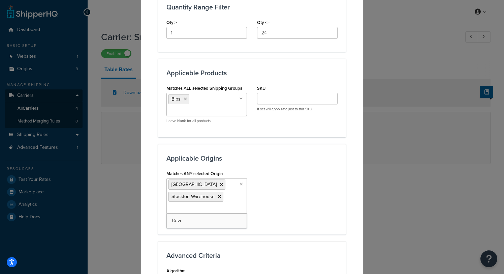
click at [276, 186] on div "Matches ANY selected Origin Carlisle Stockton Warehouse Bevi Leave blank for al…" at bounding box center [251, 196] width 181 height 57
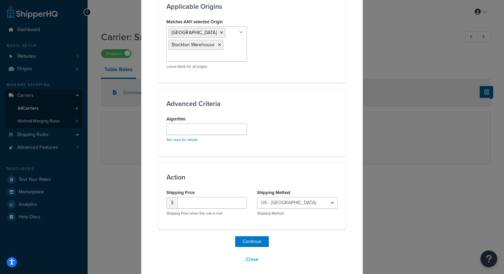
scroll to position [511, 0]
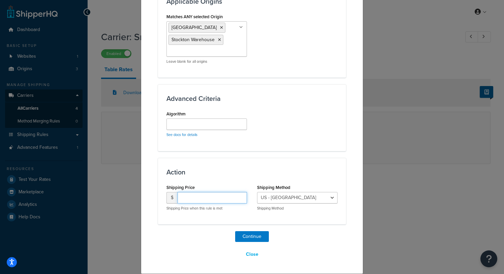
click at [195, 200] on input "number" at bounding box center [212, 197] width 69 height 11
click at [300, 198] on select "US - US" at bounding box center [297, 197] width 81 height 11
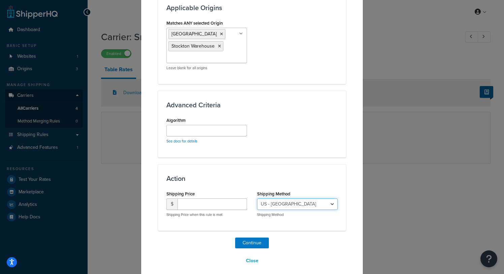
scroll to position [505, 0]
click at [199, 130] on input "Algorithm" at bounding box center [206, 129] width 81 height 11
click at [205, 204] on input "number" at bounding box center [212, 203] width 69 height 11
type input "1"
click at [238, 202] on input "1" at bounding box center [212, 203] width 69 height 11
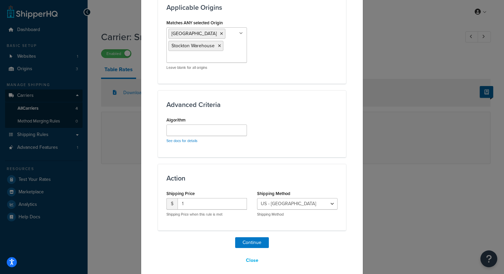
click at [216, 224] on div "Action Shipping Price $ 1 Shipping Price when this rule is met Shipping Method …" at bounding box center [252, 197] width 188 height 66
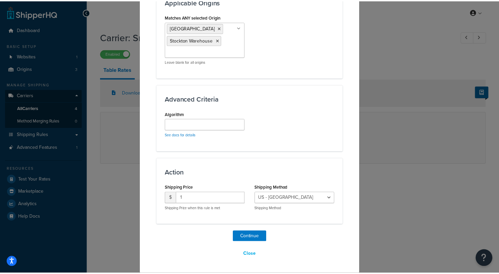
scroll to position [511, 0]
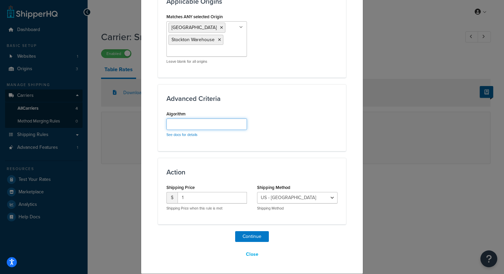
click at [207, 122] on input "Algorithm" at bounding box center [206, 123] width 81 height 11
paste input "perUnitQty=<price>"
type input "perUnitQty=<price>"
click at [204, 197] on input "1" at bounding box center [212, 197] width 69 height 11
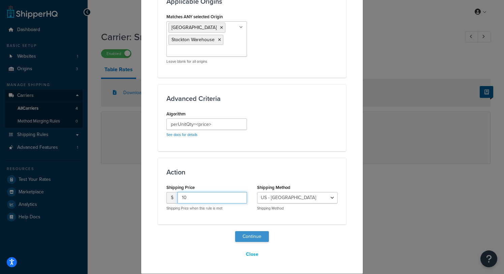
type input "10"
click at [254, 239] on button "Continue" at bounding box center [252, 236] width 34 height 11
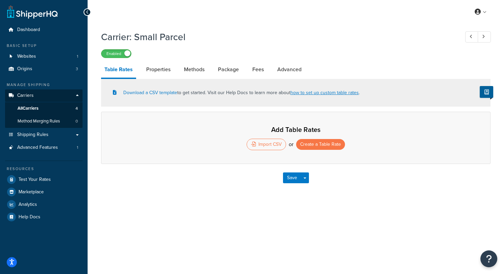
select select "25"
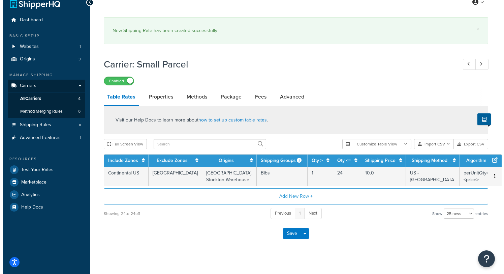
scroll to position [14, 0]
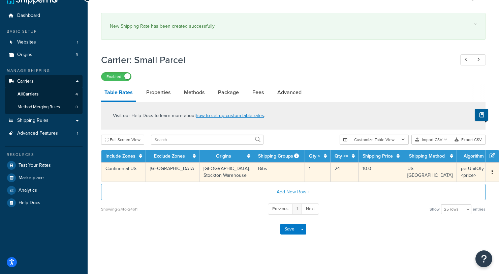
click at [491, 174] on icon "button" at bounding box center [491, 171] width 1 height 5
click at [451, 177] on div "Duplicate" at bounding box center [442, 176] width 48 height 14
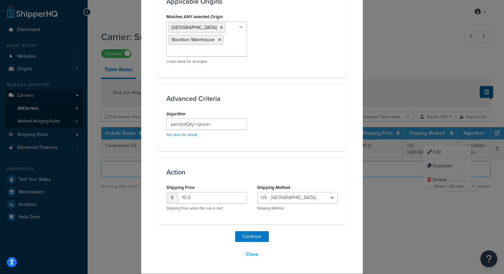
scroll to position [0, 0]
click at [210, 194] on input "10.0" at bounding box center [212, 197] width 69 height 11
type input "1"
type input "7"
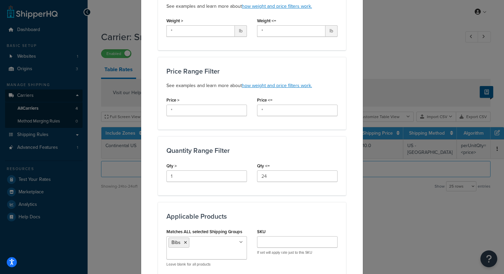
scroll to position [184, 0]
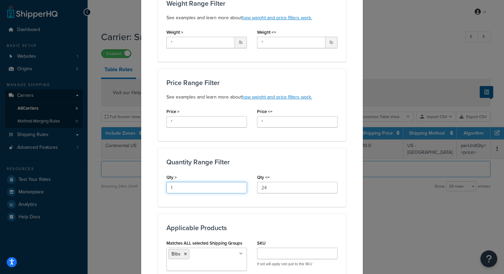
click at [201, 189] on input "1" at bounding box center [206, 187] width 81 height 11
type input "25"
type input "74"
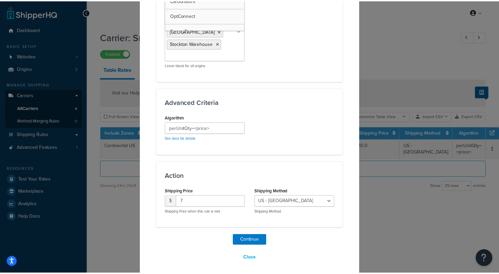
scroll to position [495, 0]
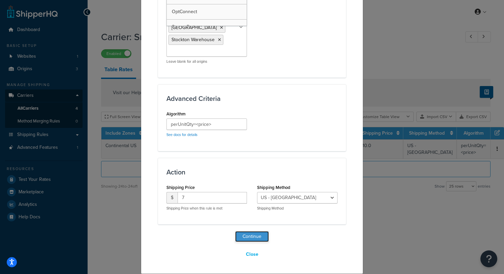
click at [253, 236] on button "Continue" at bounding box center [252, 236] width 34 height 11
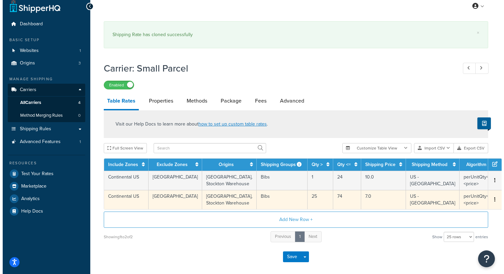
scroll to position [37, 0]
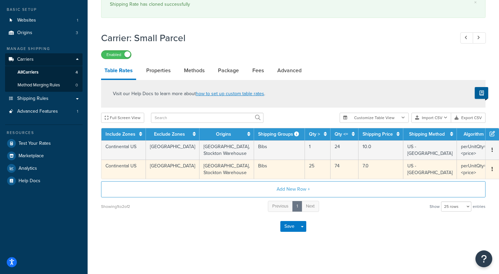
click at [489, 173] on span "Edit Duplicate Delete" at bounding box center [491, 168] width 5 height 7
click at [489, 173] on button "button" at bounding box center [491, 168] width 5 height 7
click at [445, 178] on div "Duplicate" at bounding box center [442, 179] width 48 height 14
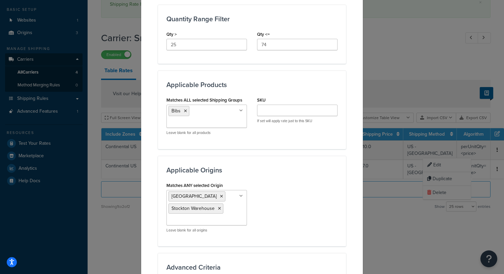
scroll to position [193, 0]
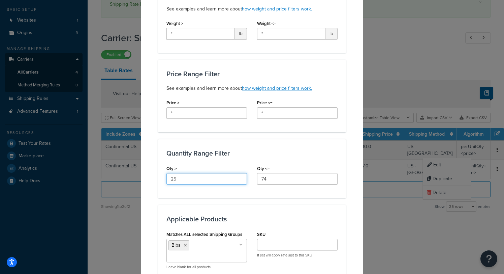
click at [195, 177] on input "25" at bounding box center [206, 178] width 81 height 11
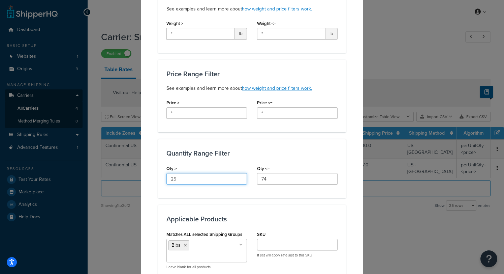
click at [195, 177] on input "25" at bounding box center [206, 178] width 81 height 11
type input "3.50"
type input "11.50"
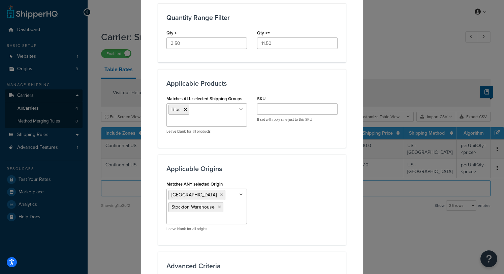
click at [292, 176] on div "Applicable Origins Matches ANY selected Origin Carlisle Stockton Warehouse Bevi…" at bounding box center [252, 199] width 188 height 90
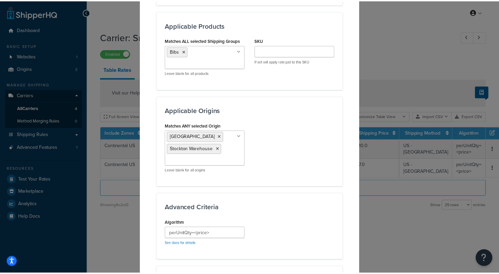
scroll to position [494, 0]
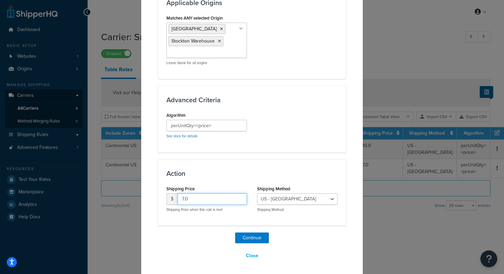
click at [204, 195] on input "7.0" at bounding box center [212, 198] width 69 height 11
type input "3.50"
click at [250, 240] on button "Continue" at bounding box center [252, 237] width 34 height 11
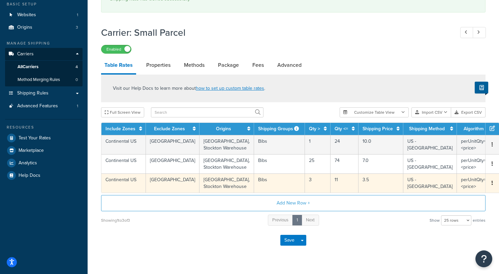
scroll to position [43, 0]
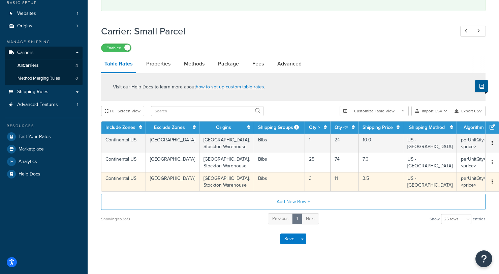
click at [489, 185] on button "button" at bounding box center [491, 181] width 5 height 7
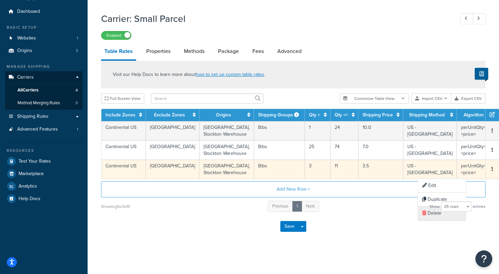
click at [443, 206] on div "Delete" at bounding box center [442, 213] width 48 height 14
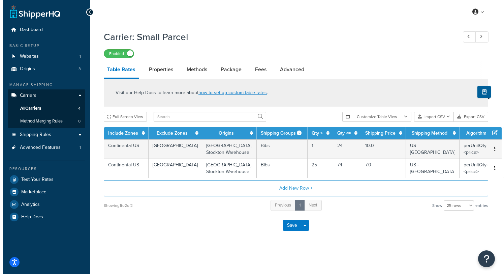
scroll to position [13, 0]
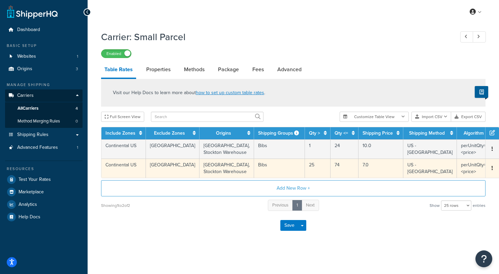
click at [485, 165] on td "Edit Duplicate Delete" at bounding box center [491, 167] width 13 height 19
click at [489, 164] on button "button" at bounding box center [491, 167] width 5 height 7
click at [447, 165] on div "Duplicate" at bounding box center [442, 166] width 48 height 14
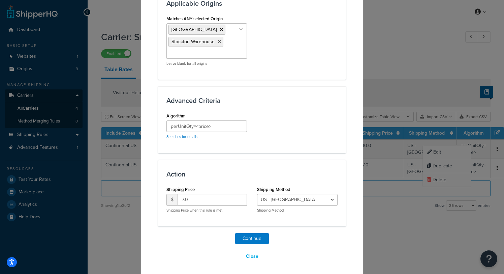
scroll to position [495, 0]
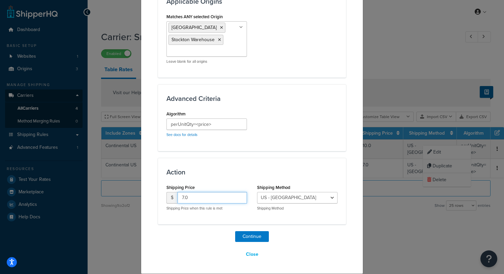
click at [204, 194] on input "7.0" at bounding box center [212, 197] width 69 height 11
type input "7"
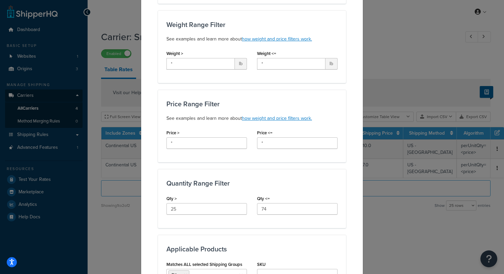
scroll to position [157, 0]
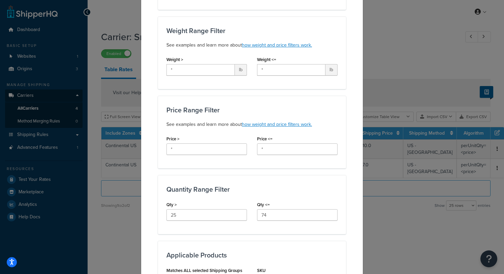
type input "4.5"
click at [189, 217] on input "25" at bounding box center [206, 214] width 81 height 11
type input "74"
type input "149"
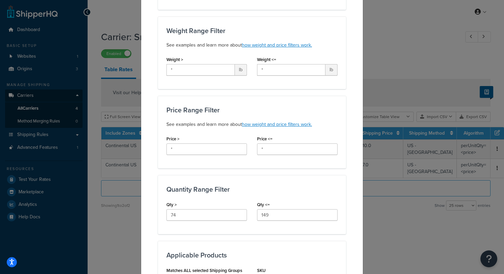
scroll to position [313, 0]
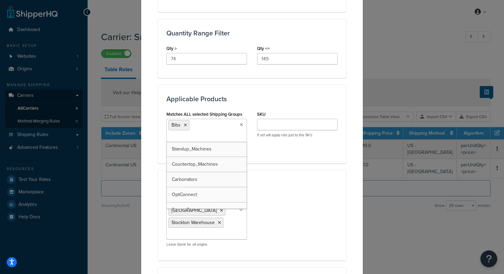
click at [308, 219] on div "Matches ANY selected Origin Carlisle Stockton Warehouse Bevi Leave blank for al…" at bounding box center [251, 222] width 181 height 57
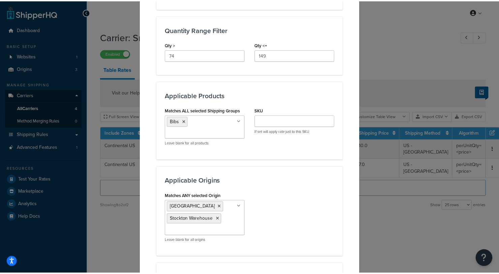
scroll to position [495, 0]
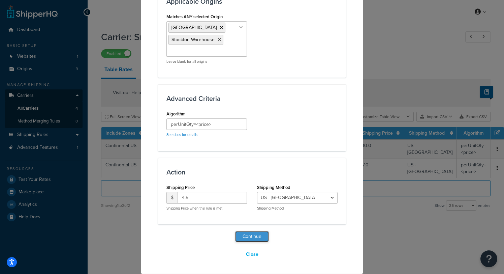
click at [251, 239] on button "Continue" at bounding box center [252, 236] width 34 height 11
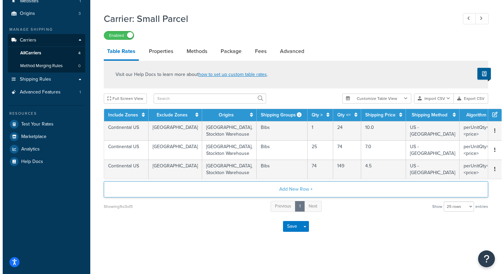
scroll to position [76, 0]
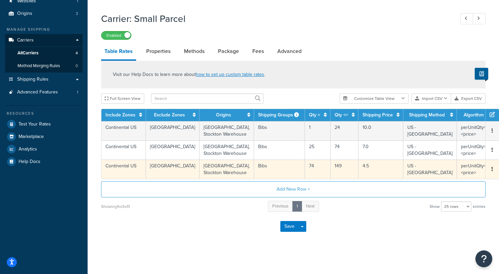
click at [489, 167] on button "button" at bounding box center [491, 168] width 5 height 7
click at [444, 165] on div "Duplicate" at bounding box center [442, 166] width 48 height 14
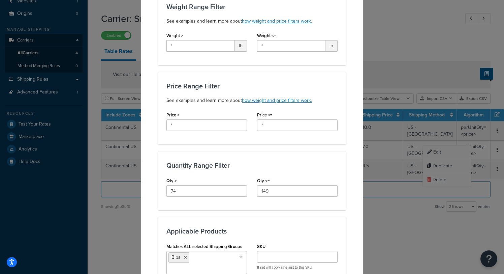
scroll to position [184, 0]
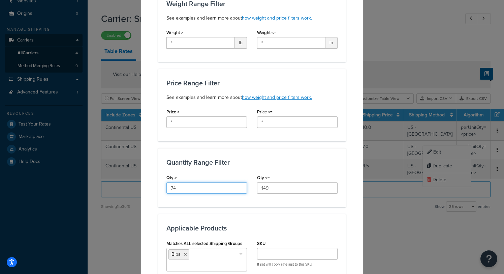
click at [184, 193] on input "74" at bounding box center [206, 187] width 81 height 11
click at [186, 189] on input "74" at bounding box center [206, 187] width 81 height 11
type input "150"
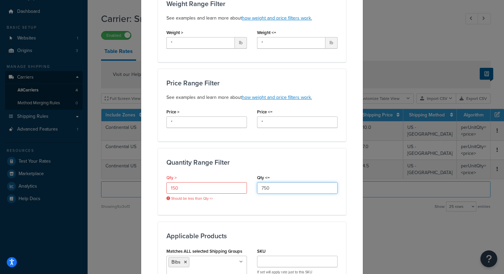
type input "750"
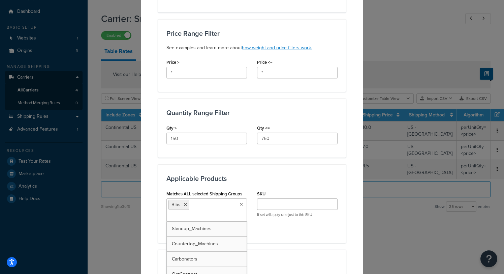
scroll to position [234, 0]
click at [271, 174] on h3 "Applicable Products" at bounding box center [251, 177] width 171 height 7
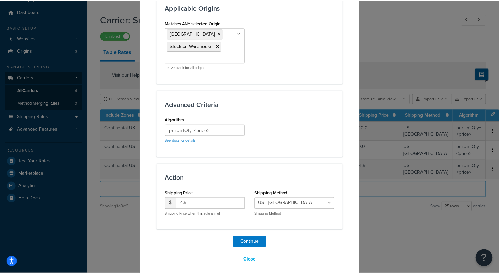
scroll to position [495, 0]
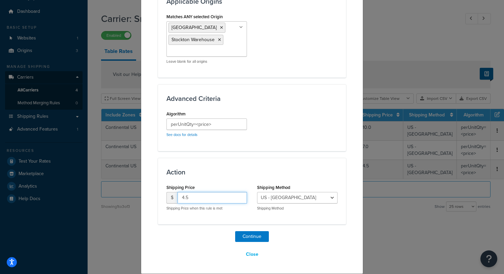
click at [201, 194] on input "4.5" at bounding box center [212, 197] width 69 height 11
type input "2.60"
click at [248, 234] on button "Continue" at bounding box center [252, 236] width 34 height 11
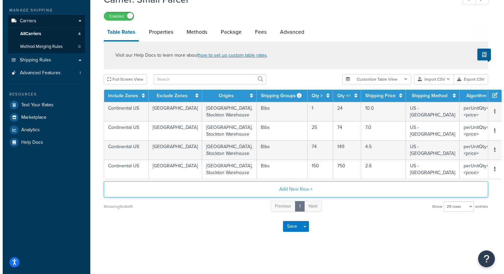
scroll to position [94, 0]
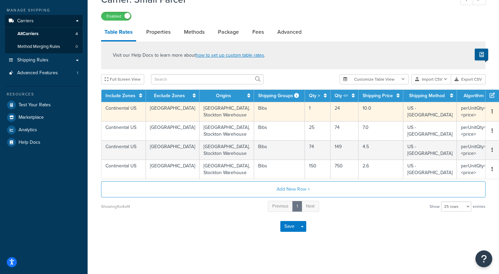
click at [491, 109] on icon "button" at bounding box center [491, 111] width 1 height 5
click at [446, 95] on div "Duplicate" at bounding box center [442, 96] width 48 height 14
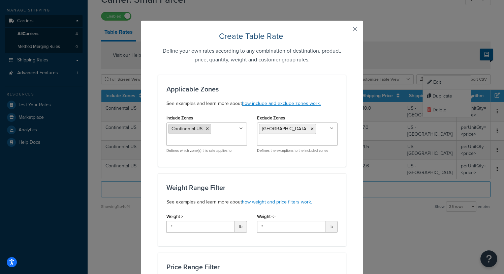
click at [206, 129] on icon at bounding box center [207, 129] width 3 height 4
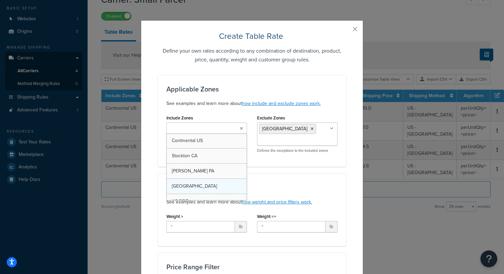
scroll to position [65, 0]
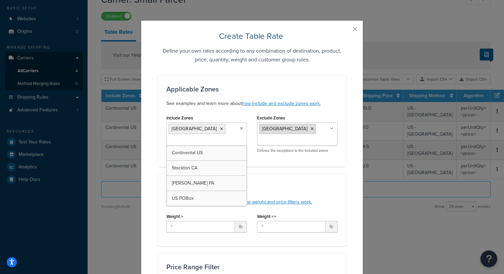
click at [311, 129] on icon at bounding box center [312, 129] width 3 height 4
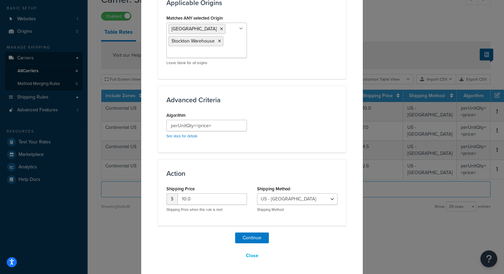
scroll to position [495, 0]
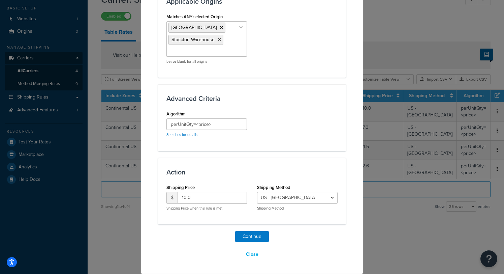
click at [207, 191] on div "Shipping Price $ 10.0 Shipping Price when this rule is met" at bounding box center [206, 196] width 81 height 28
click at [206, 197] on input "10.0" at bounding box center [212, 197] width 69 height 11
type input "18"
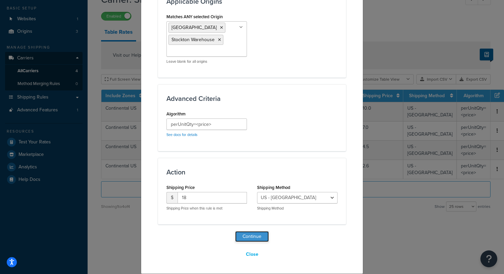
click at [240, 233] on button "Continue" at bounding box center [252, 236] width 34 height 11
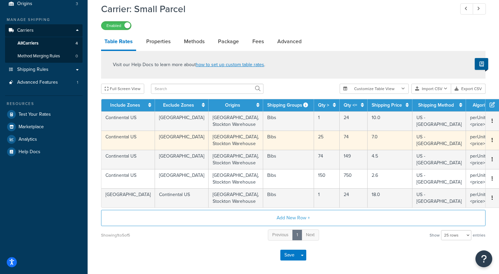
click at [489, 144] on button "button" at bounding box center [491, 139] width 5 height 7
click at [452, 150] on div "Duplicate" at bounding box center [442, 151] width 48 height 14
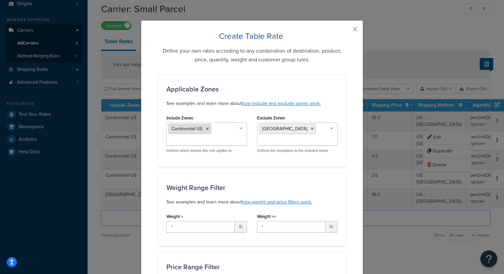
click at [207, 128] on li "Continental US" at bounding box center [189, 129] width 43 height 10
click at [206, 127] on icon at bounding box center [207, 129] width 3 height 4
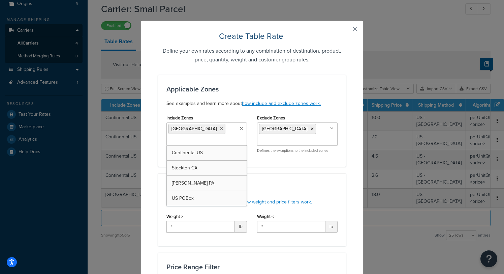
scroll to position [0, 0]
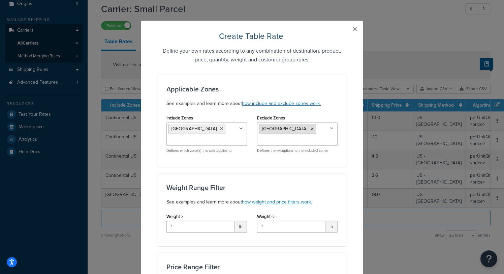
click at [282, 128] on li "[GEOGRAPHIC_DATA]" at bounding box center [287, 129] width 57 height 10
click at [311, 128] on icon at bounding box center [312, 129] width 3 height 4
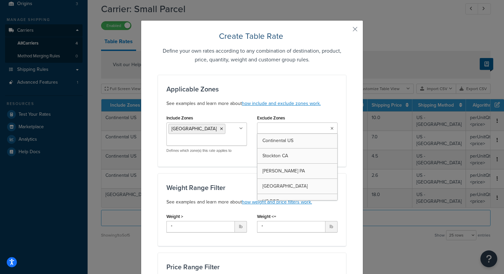
click at [298, 128] on input "Exclude Zones" at bounding box center [289, 128] width 60 height 7
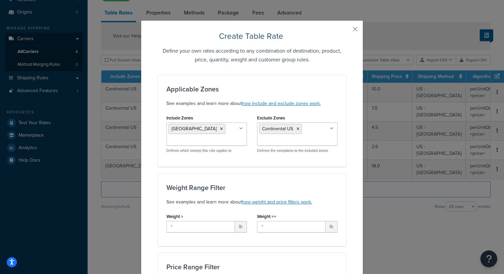
click at [244, 115] on div "Include Zones Canada Continental US Stockton CA Carisle PA US POBox Defines whi…" at bounding box center [206, 135] width 91 height 45
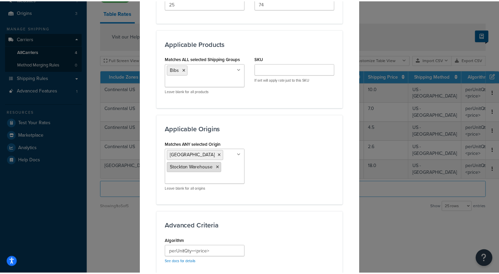
scroll to position [495, 0]
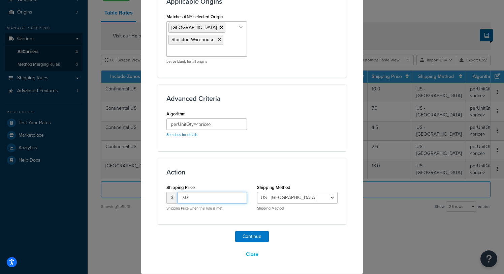
click at [198, 199] on input "7.0" at bounding box center [212, 197] width 69 height 11
type input "15"
click at [315, 196] on select "US - US" at bounding box center [297, 197] width 81 height 11
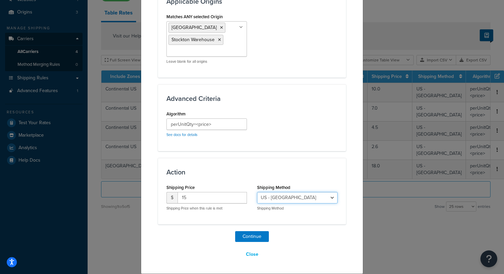
click at [316, 198] on select "US - US" at bounding box center [297, 197] width 81 height 11
click at [255, 235] on button "Continue" at bounding box center [252, 236] width 34 height 11
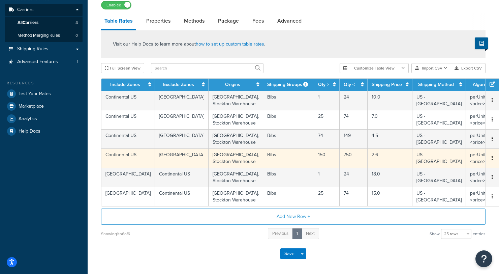
scroll to position [79, 0]
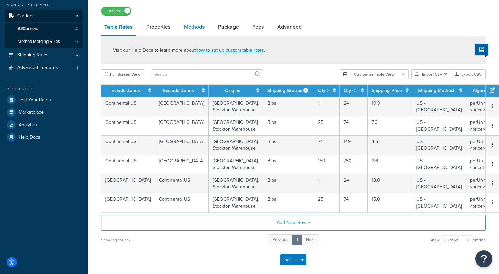
click at [202, 27] on link "Methods" at bounding box center [194, 27] width 27 height 16
select select "25"
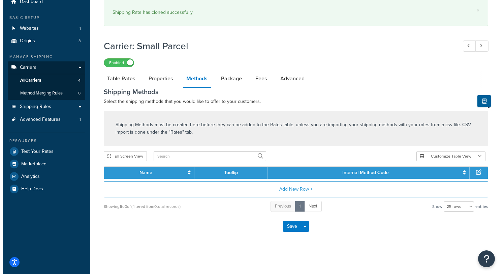
scroll to position [41, 0]
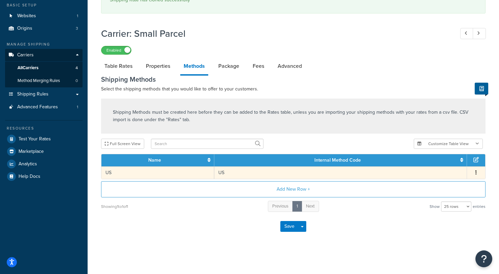
click at [479, 174] on span "Edit Delete" at bounding box center [476, 172] width 10 height 7
click at [476, 171] on button "button" at bounding box center [475, 172] width 5 height 7
click at [446, 169] on div "Edit" at bounding box center [442, 166] width 48 height 14
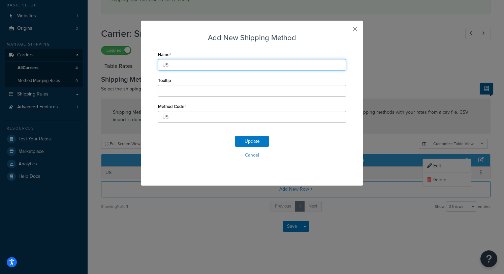
click at [187, 63] on input "US" at bounding box center [252, 64] width 188 height 11
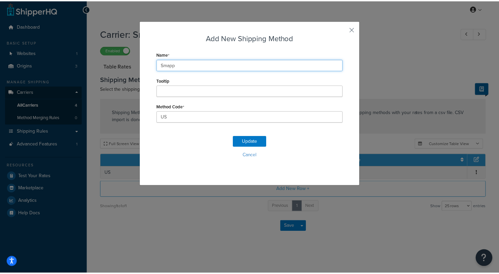
scroll to position [4, 0]
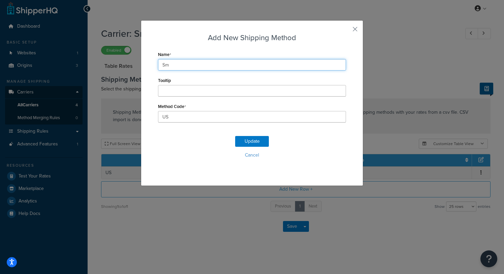
type input "S"
type input "C"
click at [180, 60] on input "Small Parcel" at bounding box center [252, 64] width 188 height 11
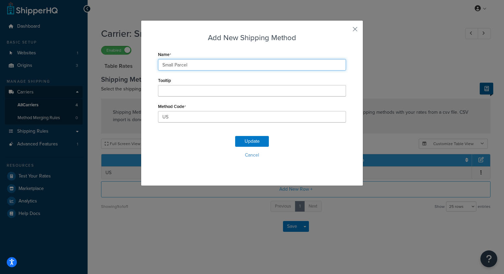
type input "Small Parcel"
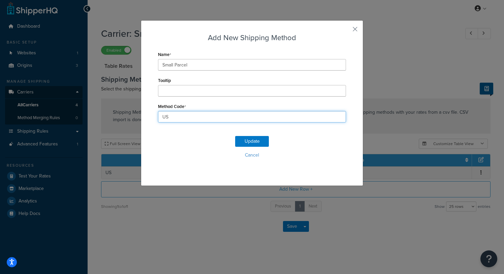
click at [187, 113] on input "US" at bounding box center [252, 116] width 188 height 11
paste input "Small_Parcel"
type input "Small_Parcel"
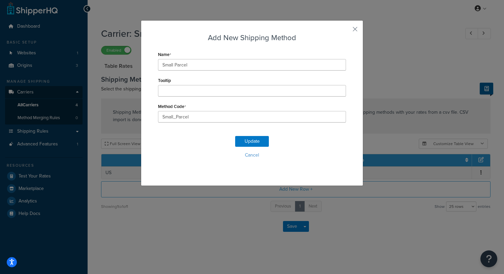
click at [215, 133] on div "Update Cancel" at bounding box center [252, 149] width 188 height 44
click at [253, 140] on button "Update" at bounding box center [252, 141] width 34 height 11
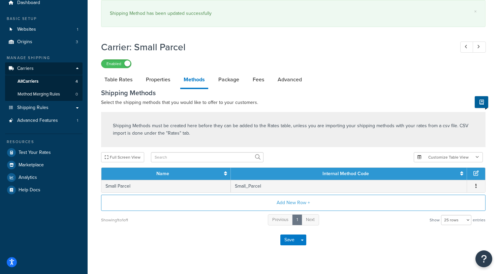
scroll to position [33, 0]
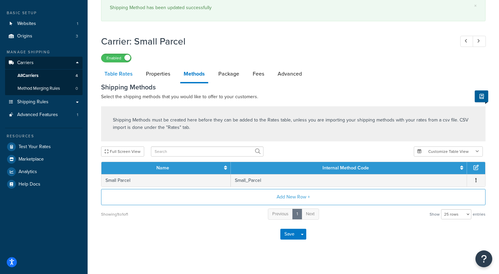
click at [120, 73] on link "Table Rates" at bounding box center [118, 74] width 35 height 16
select select "25"
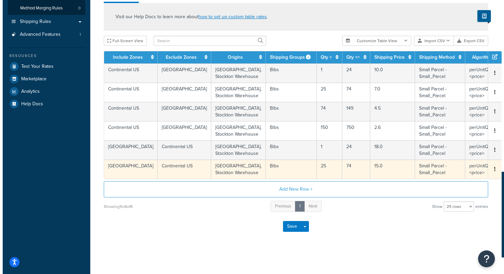
scroll to position [121, 0]
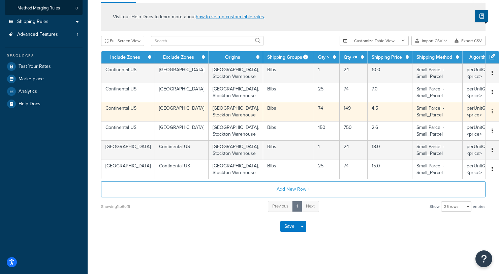
click at [489, 115] on button "button" at bounding box center [491, 111] width 5 height 7
click at [441, 122] on div "Duplicate" at bounding box center [442, 122] width 48 height 14
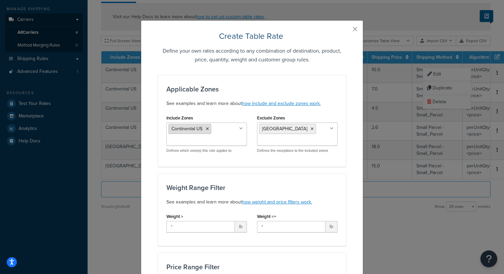
scroll to position [117, 0]
click at [206, 129] on icon at bounding box center [207, 129] width 3 height 4
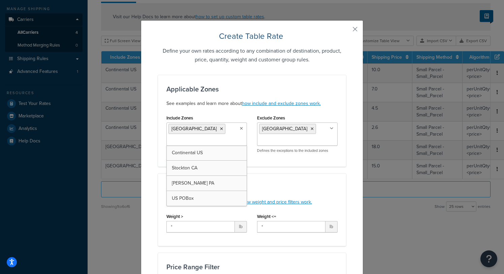
scroll to position [0, 0]
click at [282, 128] on li "[GEOGRAPHIC_DATA]" at bounding box center [287, 129] width 57 height 10
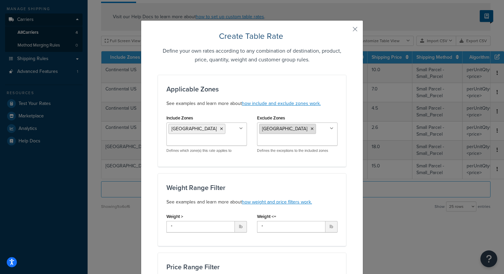
click at [311, 128] on icon at bounding box center [312, 129] width 3 height 4
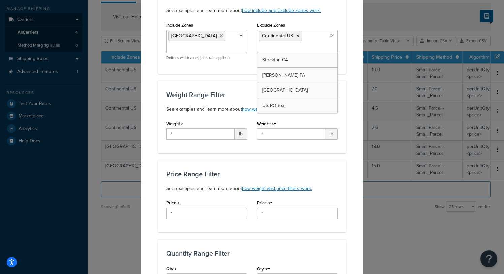
scroll to position [103, 0]
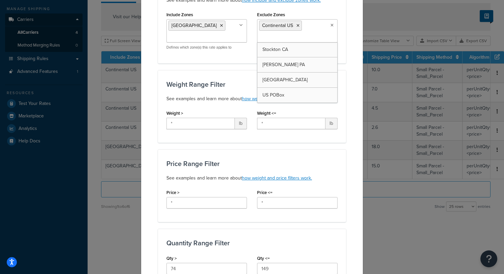
click at [237, 78] on div "Weight Range Filter See examples and learn more about how weight and price filt…" at bounding box center [252, 106] width 188 height 72
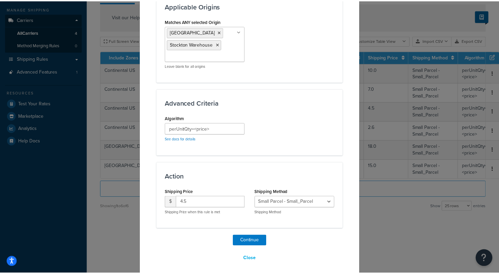
scroll to position [495, 0]
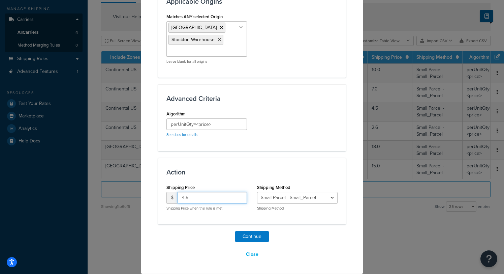
click at [212, 198] on input "4.5" at bounding box center [212, 197] width 69 height 11
type input "11.50"
click at [248, 235] on button "Continue" at bounding box center [252, 236] width 34 height 11
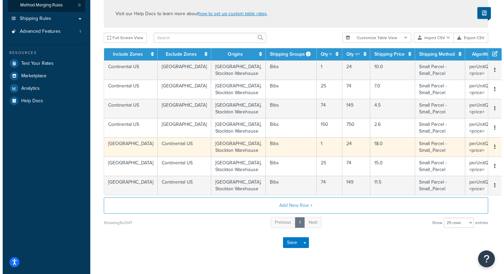
scroll to position [116, 0]
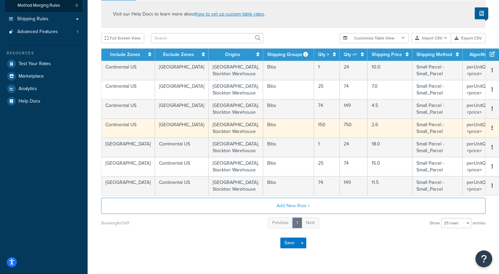
click at [489, 132] on button "button" at bounding box center [491, 127] width 5 height 7
click at [440, 154] on div "Duplicate" at bounding box center [442, 153] width 48 height 14
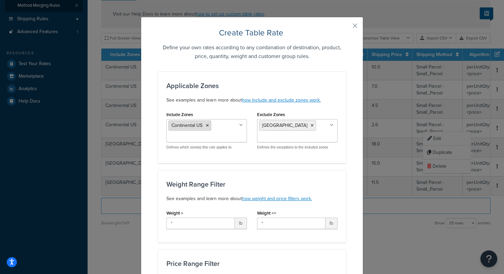
scroll to position [0, 0]
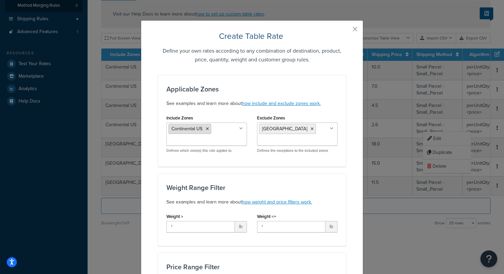
click at [206, 131] on li "Continental US" at bounding box center [189, 129] width 43 height 10
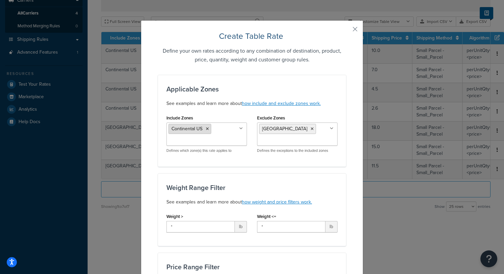
click at [206, 130] on icon at bounding box center [207, 129] width 3 height 4
click at [283, 131] on li "[GEOGRAPHIC_DATA]" at bounding box center [287, 129] width 57 height 10
click at [311, 128] on icon at bounding box center [312, 129] width 3 height 4
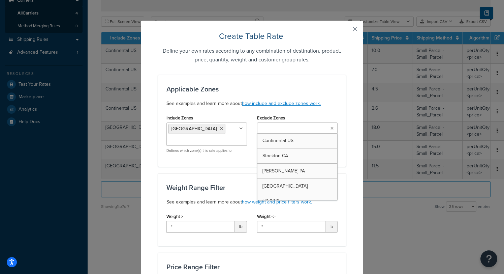
click at [317, 128] on ul at bounding box center [297, 127] width 81 height 11
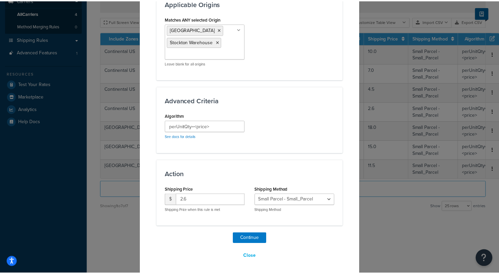
scroll to position [495, 0]
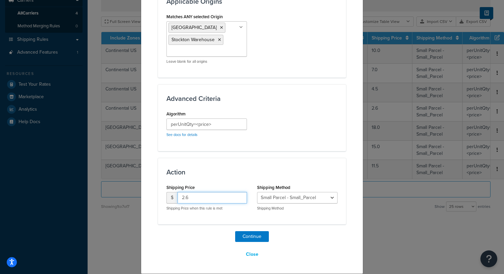
click at [206, 196] on input "2.6" at bounding box center [212, 197] width 69 height 11
type input "10.60"
click at [255, 233] on button "Continue" at bounding box center [252, 236] width 34 height 11
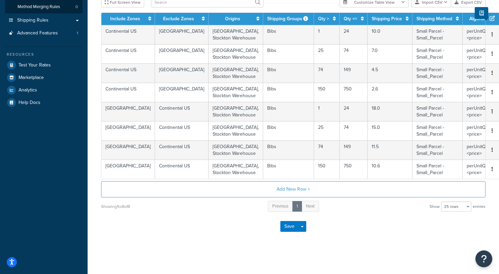
scroll to position [0, 0]
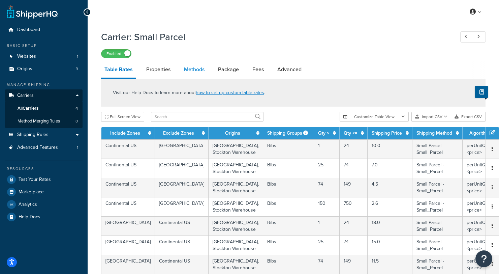
click at [198, 72] on link "Methods" at bounding box center [194, 69] width 27 height 16
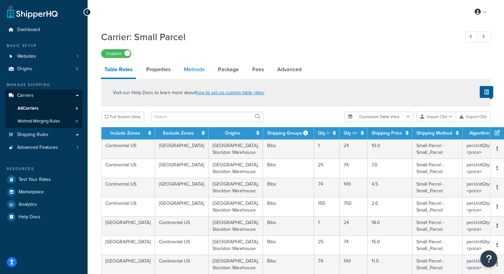
select select "25"
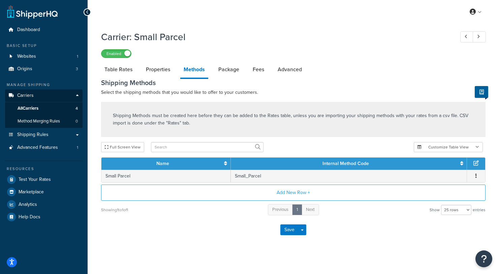
click at [478, 161] on icon at bounding box center [475, 162] width 5 height 5
click at [475, 165] on icon at bounding box center [475, 162] width 5 height 5
click at [298, 190] on button "Add New Row +" at bounding box center [293, 192] width 384 height 16
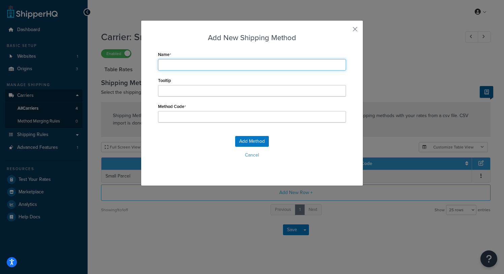
click at [200, 64] on input "Name" at bounding box center [252, 64] width 188 height 11
type input "L"
type input "LT"
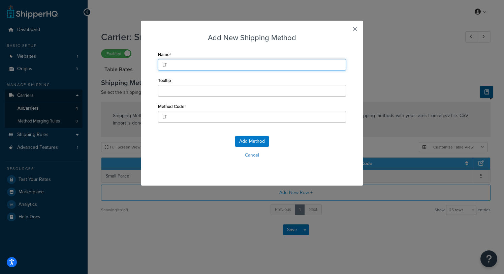
type input "LTL"
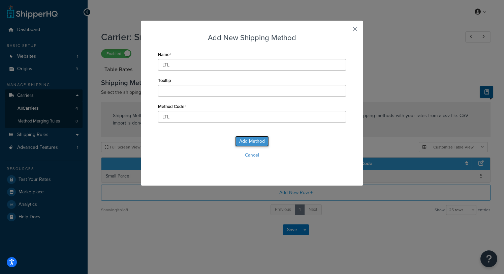
click at [251, 142] on button "Add Method" at bounding box center [252, 141] width 34 height 11
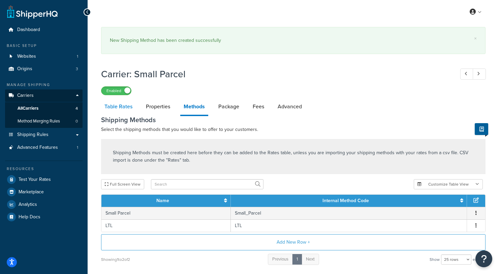
click at [119, 98] on link "Table Rates" at bounding box center [118, 106] width 35 height 16
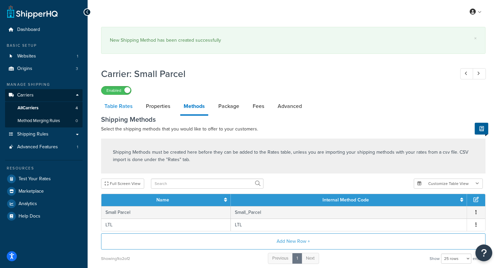
select select "25"
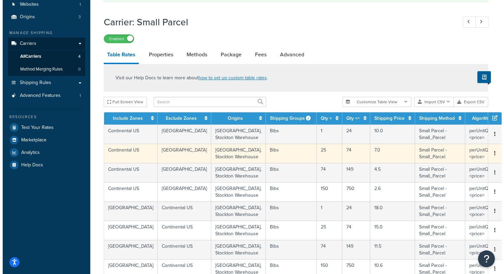
scroll to position [60, 0]
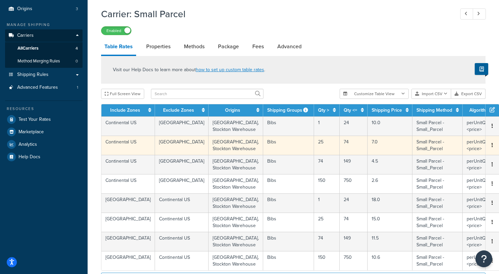
click at [489, 149] on button "button" at bounding box center [491, 144] width 5 height 7
click at [444, 141] on div "Edit" at bounding box center [442, 142] width 48 height 14
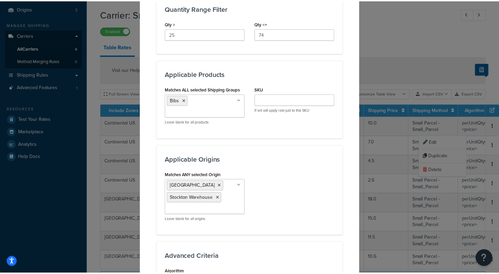
scroll to position [469, 0]
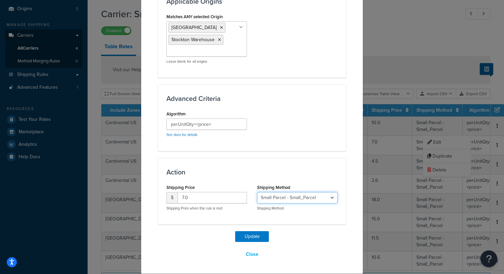
click at [299, 199] on select "Small Parcel - Small_Parcel LTL - LTL" at bounding box center [297, 197] width 81 height 11
select select "183095"
click at [257, 192] on select "Small Parcel - Small_Parcel LTL - LTL" at bounding box center [297, 197] width 81 height 11
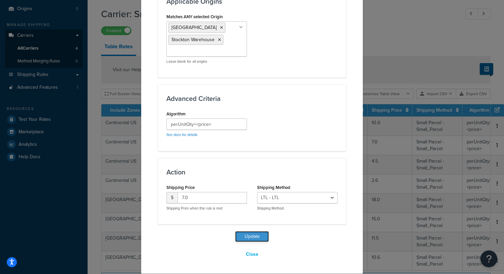
click at [257, 234] on button "Update" at bounding box center [252, 236] width 34 height 11
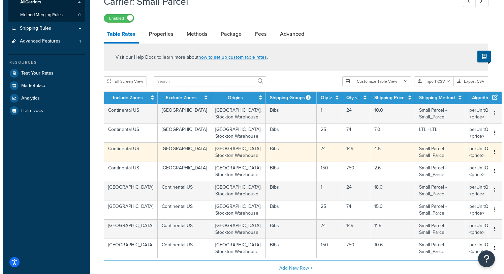
scroll to position [116, 0]
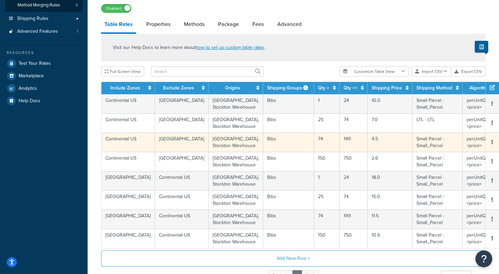
click at [489, 146] on button "button" at bounding box center [491, 141] width 5 height 7
click at [443, 149] on div "Edit" at bounding box center [442, 146] width 48 height 14
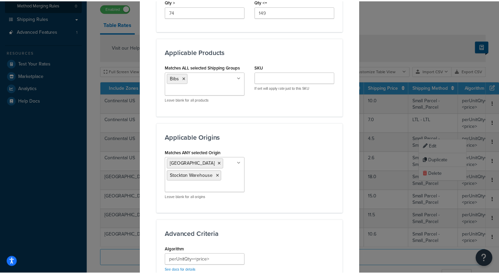
scroll to position [469, 0]
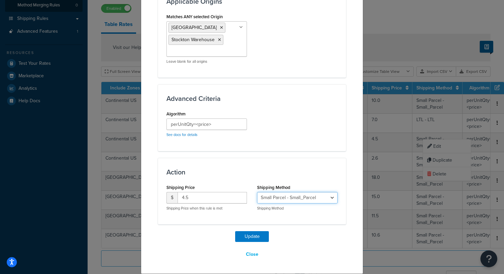
click at [294, 200] on select "Small Parcel - Small_Parcel LTL - LTL" at bounding box center [297, 197] width 81 height 11
select select "183095"
click at [257, 192] on select "Small Parcel - Small_Parcel LTL - LTL" at bounding box center [297, 197] width 81 height 11
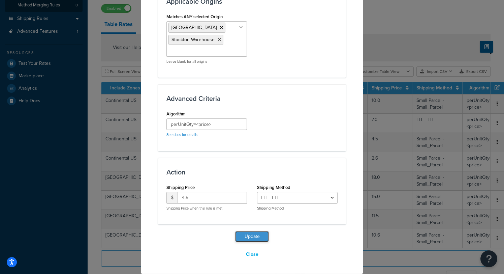
click at [248, 236] on button "Update" at bounding box center [252, 236] width 34 height 11
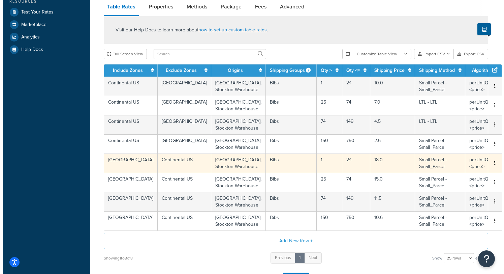
scroll to position [169, 0]
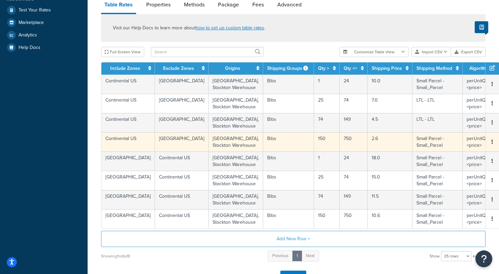
click at [489, 146] on button "button" at bounding box center [491, 141] width 5 height 7
click at [443, 151] on div "Edit" at bounding box center [442, 153] width 48 height 14
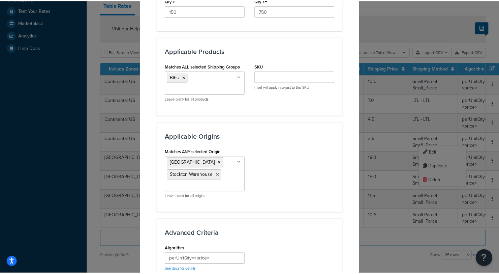
scroll to position [469, 0]
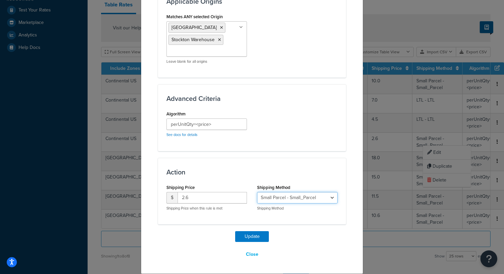
click at [297, 200] on select "Small Parcel - Small_Parcel LTL - LTL" at bounding box center [297, 197] width 81 height 11
select select "183095"
click at [257, 192] on select "Small Parcel - Small_Parcel LTL - LTL" at bounding box center [297, 197] width 81 height 11
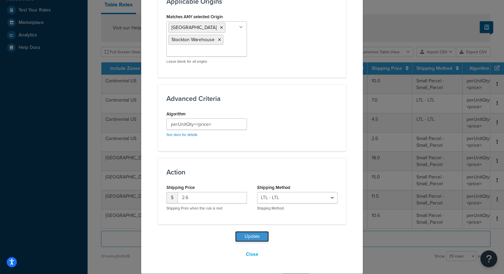
click at [255, 236] on button "Update" at bounding box center [252, 236] width 34 height 11
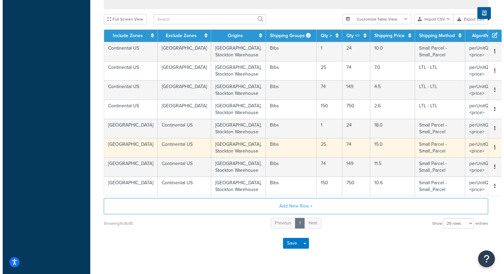
scroll to position [255, 0]
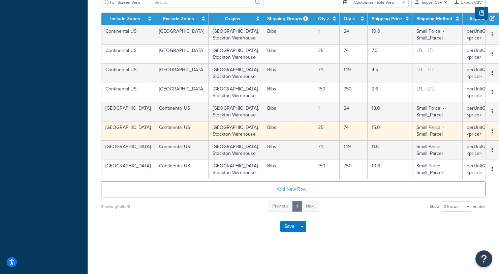
click at [491, 133] on icon "button" at bounding box center [491, 130] width 1 height 5
click at [447, 154] on div "Edit" at bounding box center [442, 153] width 48 height 14
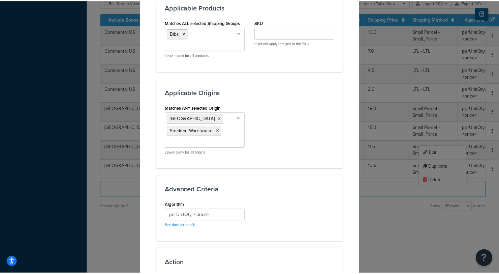
scroll to position [469, 0]
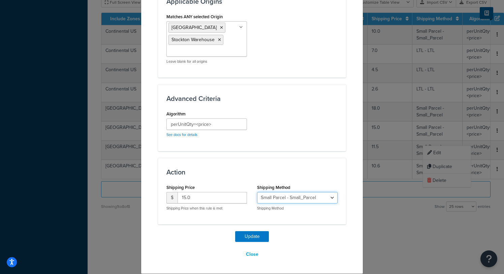
click at [299, 197] on select "Small Parcel - Small_Parcel LTL - LTL" at bounding box center [297, 197] width 81 height 11
select select "183095"
click at [257, 192] on select "Small Parcel - Small_Parcel LTL - LTL" at bounding box center [297, 197] width 81 height 11
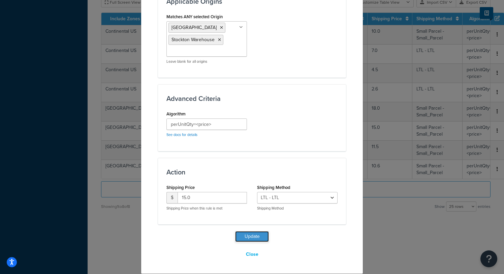
click at [259, 239] on button "Update" at bounding box center [252, 236] width 34 height 11
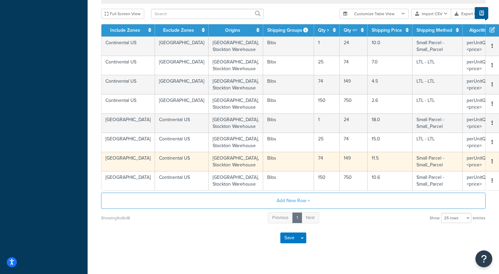
scroll to position [282, 0]
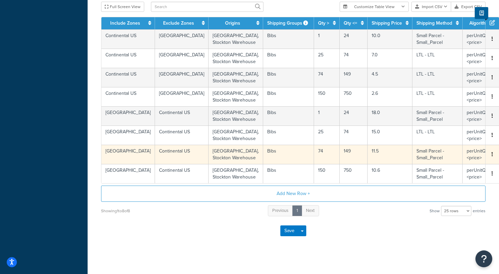
click at [489, 158] on button "button" at bounding box center [491, 154] width 5 height 7
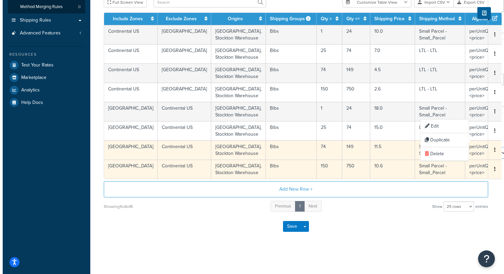
scroll to position [169, 0]
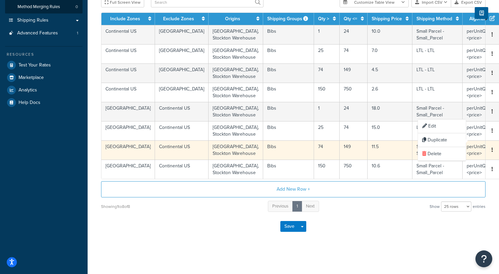
click at [402, 208] on div "Showing 1 to 8 of 8 Previous 1 Next Show 10 rows 15 rows 25 rows 50 rows 100 ro…" at bounding box center [293, 206] width 384 height 12
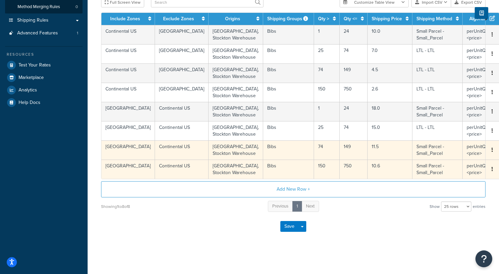
click at [489, 166] on button "button" at bounding box center [491, 168] width 5 height 7
drag, startPoint x: 386, startPoint y: 223, endPoint x: 402, endPoint y: 201, distance: 27.2
click at [386, 223] on div "Save Save Dropdown Save and Edit" at bounding box center [293, 226] width 384 height 28
click at [491, 147] on icon "button" at bounding box center [491, 149] width 1 height 5
click at [434, 125] on div "Edit" at bounding box center [442, 126] width 48 height 14
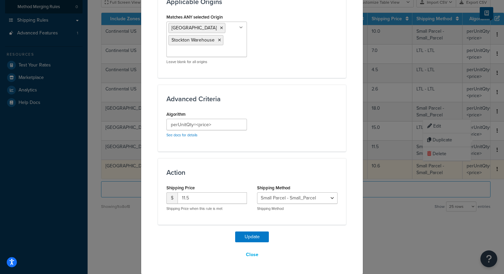
scroll to position [469, 0]
click at [297, 200] on select "Small Parcel - Small_Parcel LTL - LTL" at bounding box center [297, 197] width 81 height 11
select select "183095"
click at [257, 192] on select "Small Parcel - Small_Parcel LTL - LTL" at bounding box center [297, 197] width 81 height 11
click at [255, 234] on button "Update" at bounding box center [252, 236] width 34 height 11
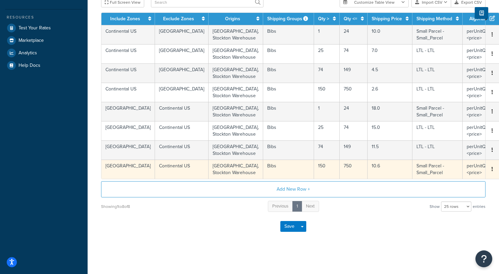
click at [485, 179] on td "Edit Duplicate Delete" at bounding box center [491, 168] width 13 height 19
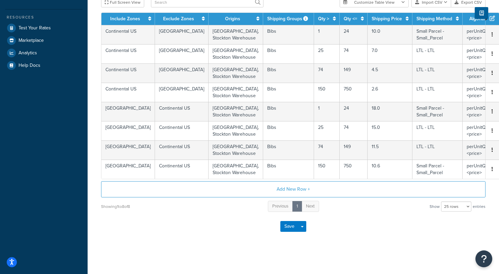
click at [489, 173] on button "button" at bounding box center [491, 168] width 5 height 7
click at [440, 190] on div "Edit" at bounding box center [442, 189] width 48 height 14
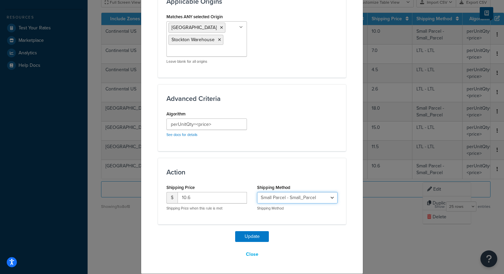
click at [290, 200] on select "Small Parcel - Small_Parcel LTL - LTL" at bounding box center [297, 197] width 81 height 11
select select "183095"
click at [257, 192] on select "Small Parcel - Small_Parcel LTL - LTL" at bounding box center [297, 197] width 81 height 11
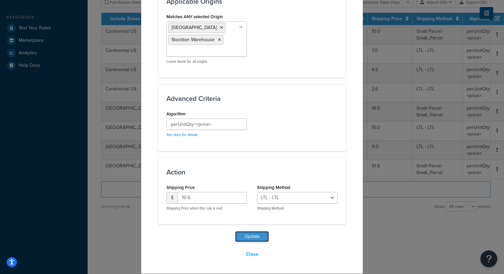
click at [252, 234] on button "Update" at bounding box center [252, 236] width 34 height 11
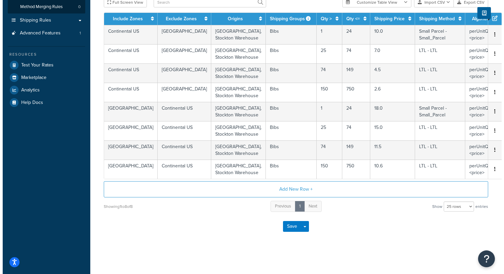
scroll to position [0, 0]
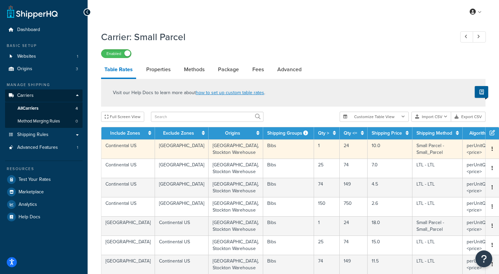
click at [489, 153] on span "Edit Duplicate Delete" at bounding box center [491, 148] width 5 height 7
click at [489, 151] on span "Edit Duplicate Delete" at bounding box center [491, 148] width 5 height 7
click at [491, 151] on icon "button" at bounding box center [491, 148] width 1 height 5
click at [441, 137] on div "Edit" at bounding box center [442, 140] width 48 height 14
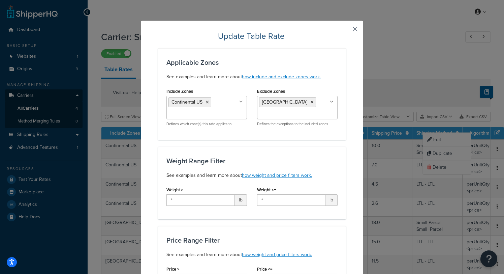
click at [346, 31] on button "button" at bounding box center [345, 32] width 2 height 2
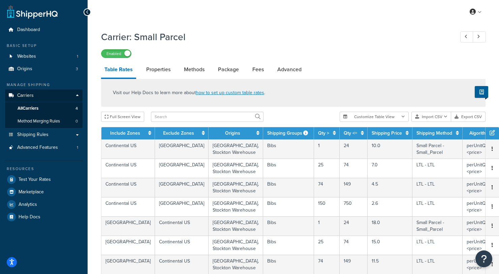
select select "25"
